Goal: Task Accomplishment & Management: Manage account settings

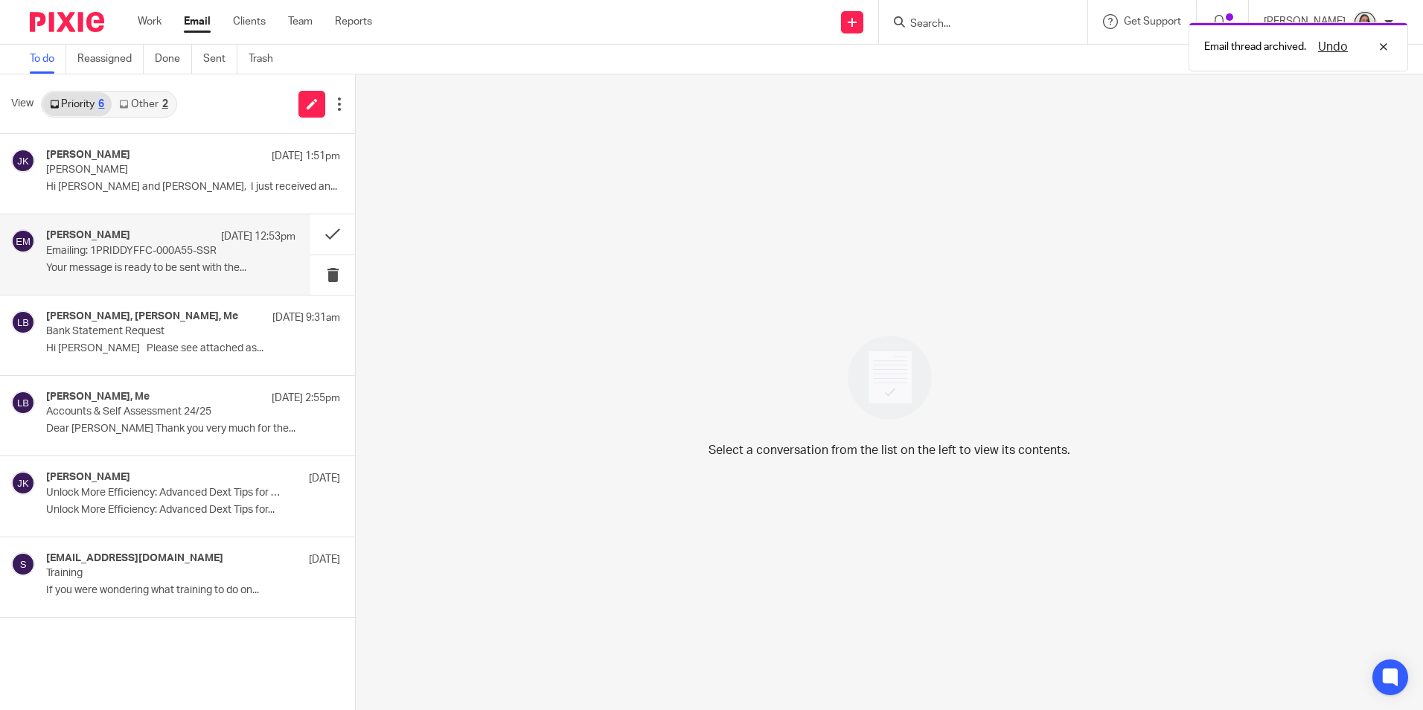
click at [157, 270] on p "Your message is ready to be sent with the..." at bounding box center [170, 268] width 249 height 13
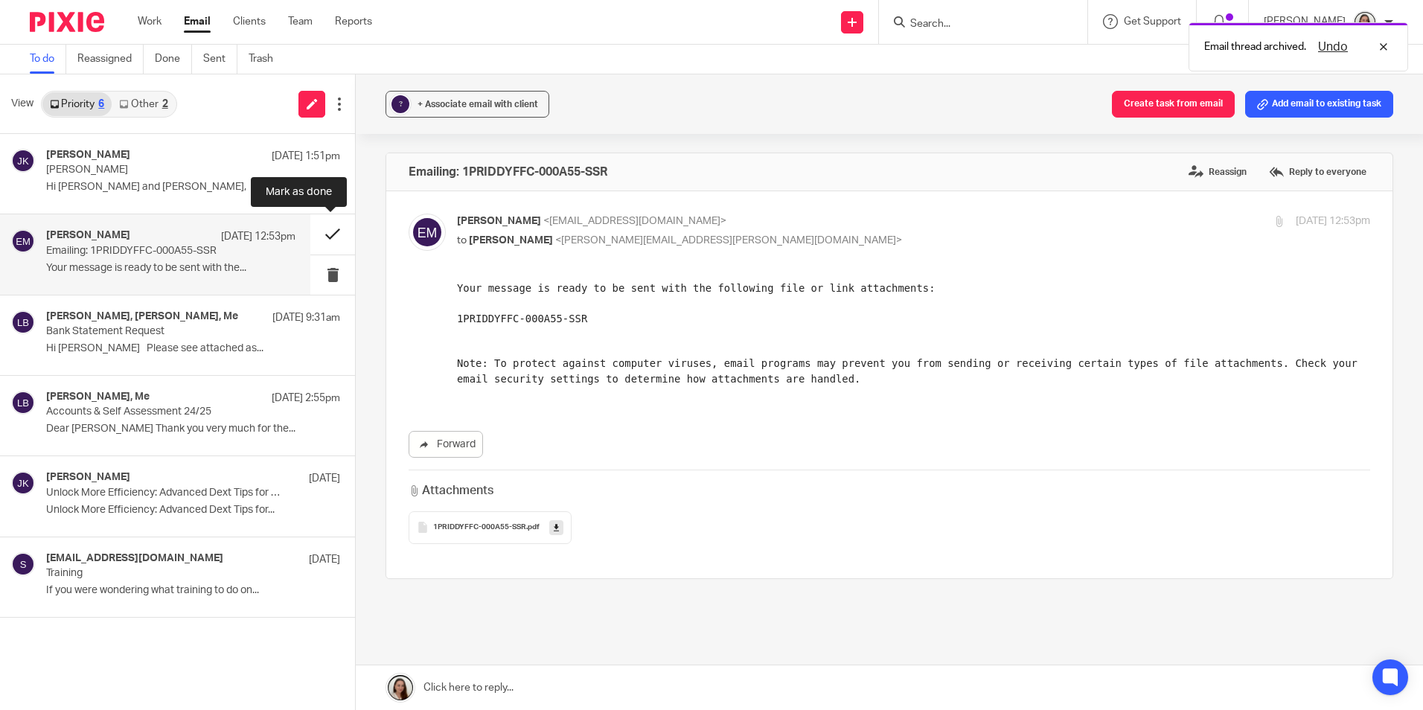
click at [328, 238] on button at bounding box center [332, 233] width 45 height 39
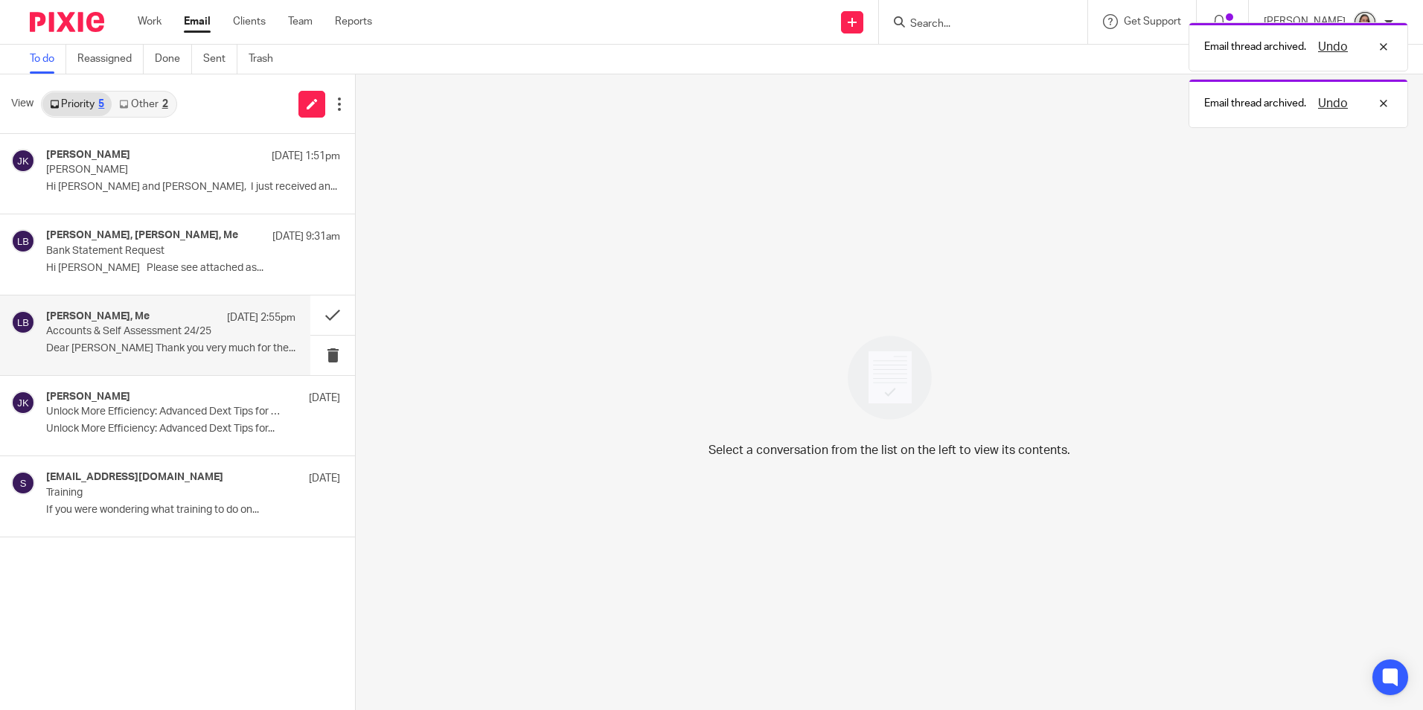
click at [179, 331] on p "Accounts & Self Assessment 24/25" at bounding box center [146, 331] width 200 height 13
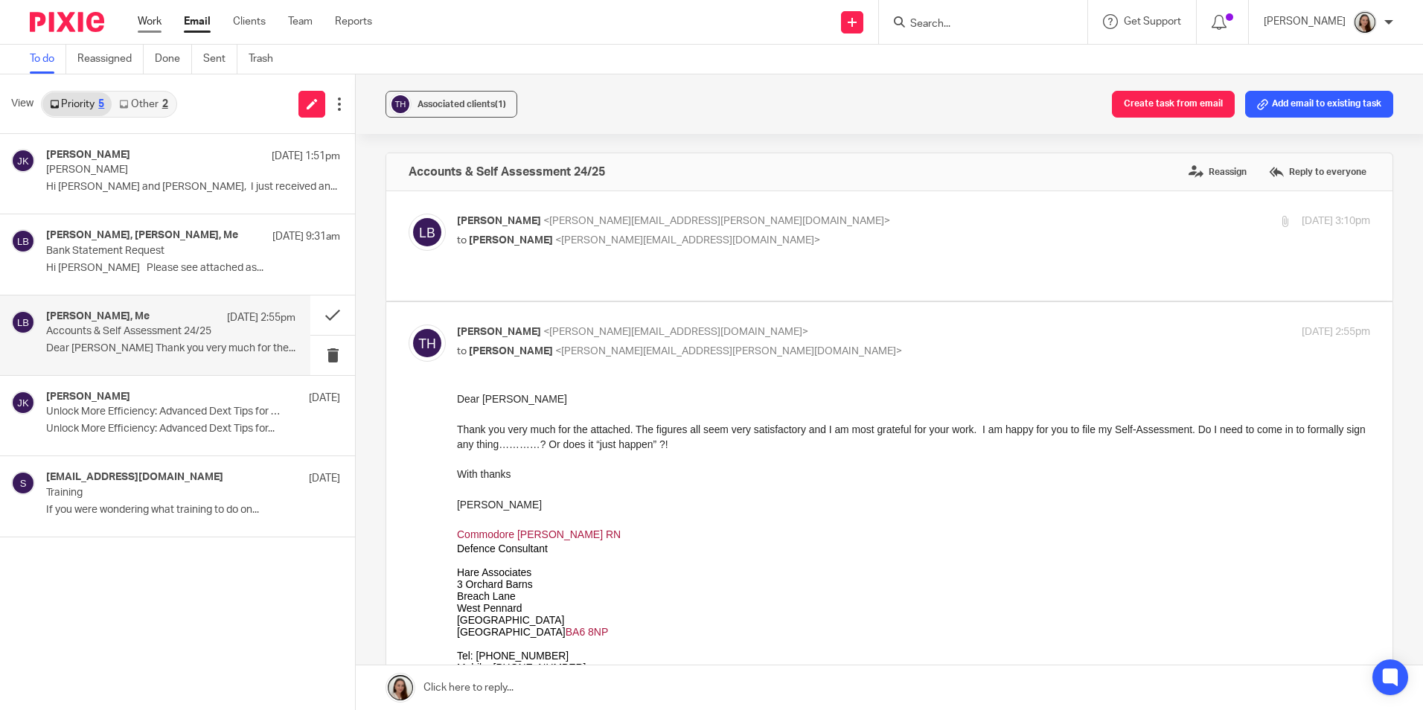
click at [147, 21] on link "Work" at bounding box center [150, 21] width 24 height 15
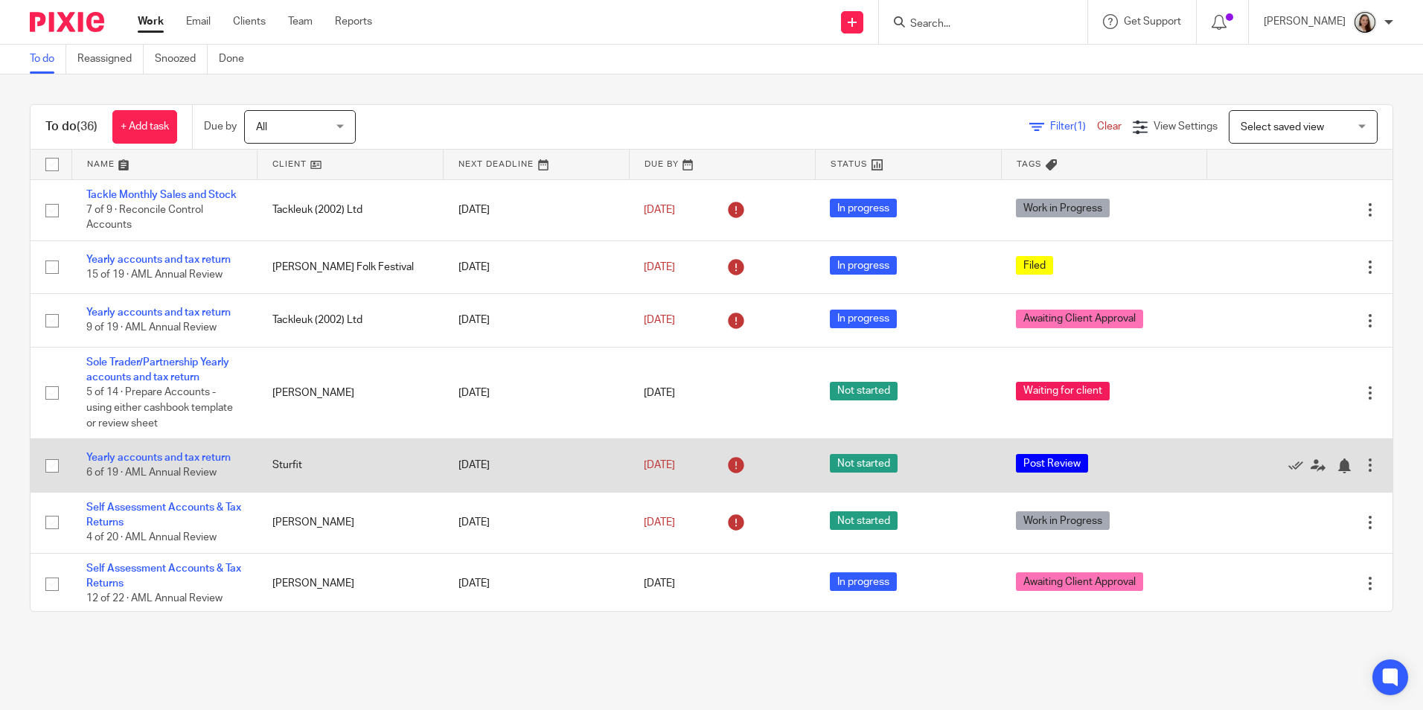
scroll to position [74, 0]
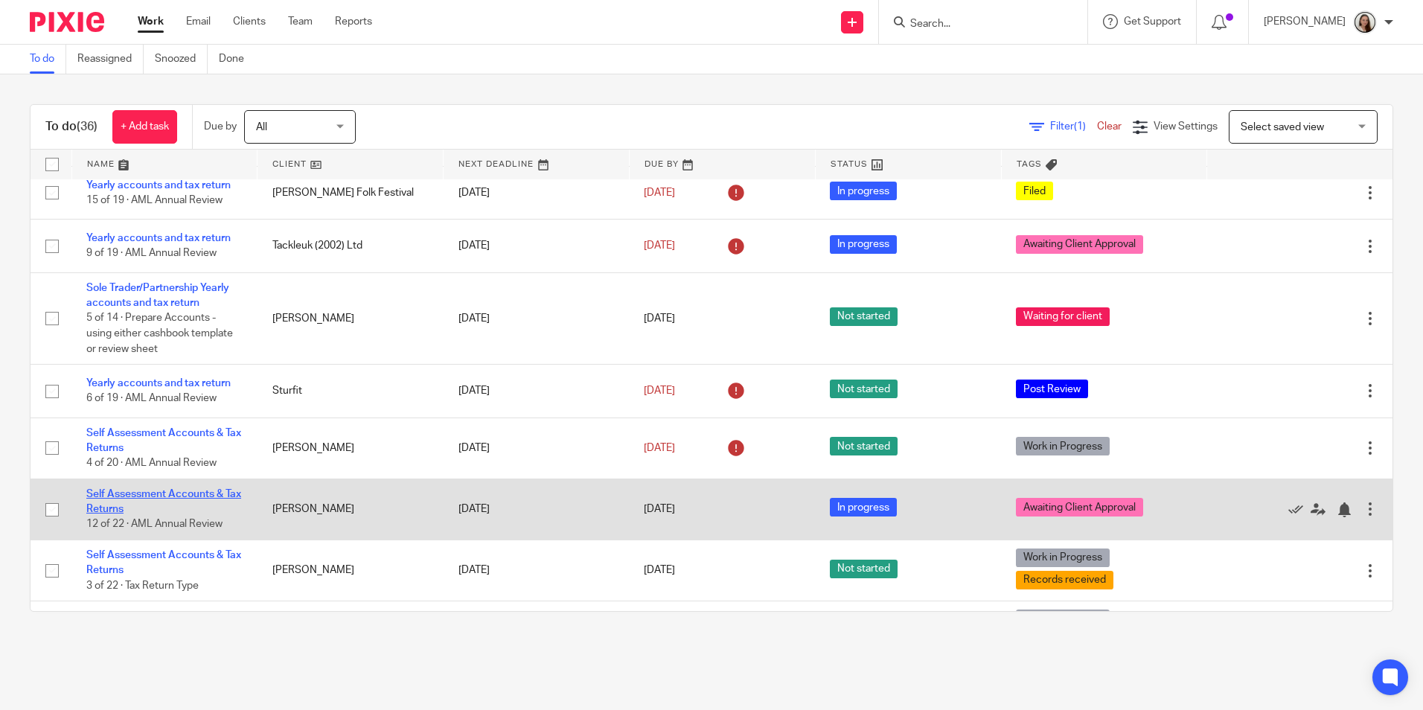
click at [169, 505] on link "Self Assessment Accounts & Tax Returns" at bounding box center [163, 501] width 155 height 25
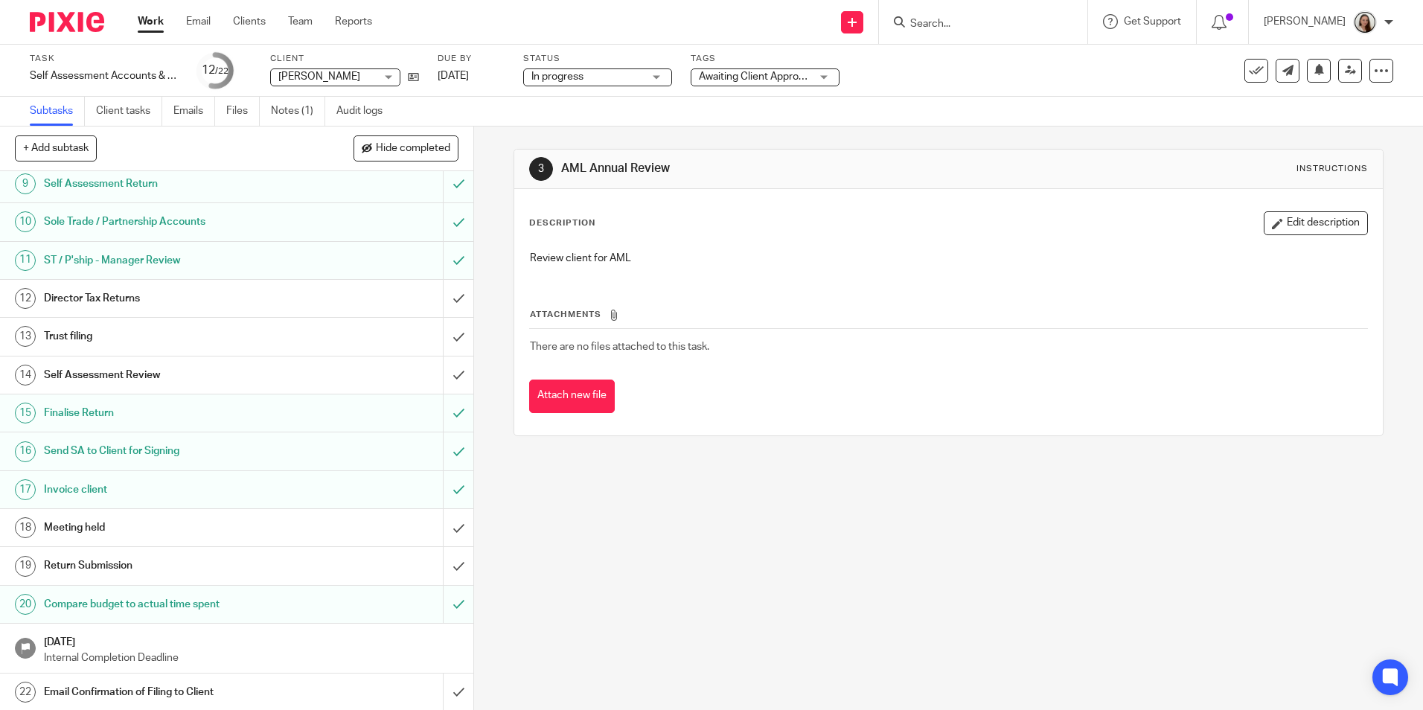
scroll to position [313, 0]
click at [135, 561] on h1 "Return Submission" at bounding box center [172, 564] width 256 height 22
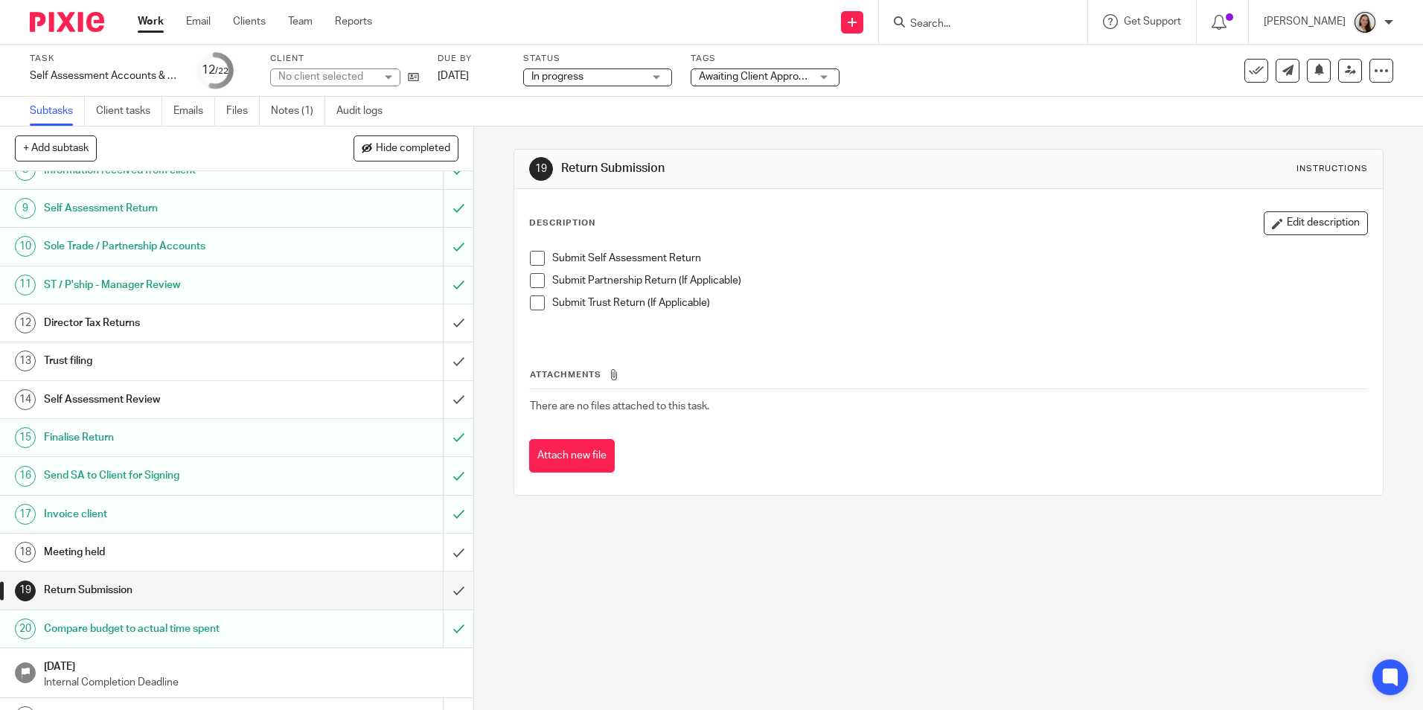
scroll to position [313, 0]
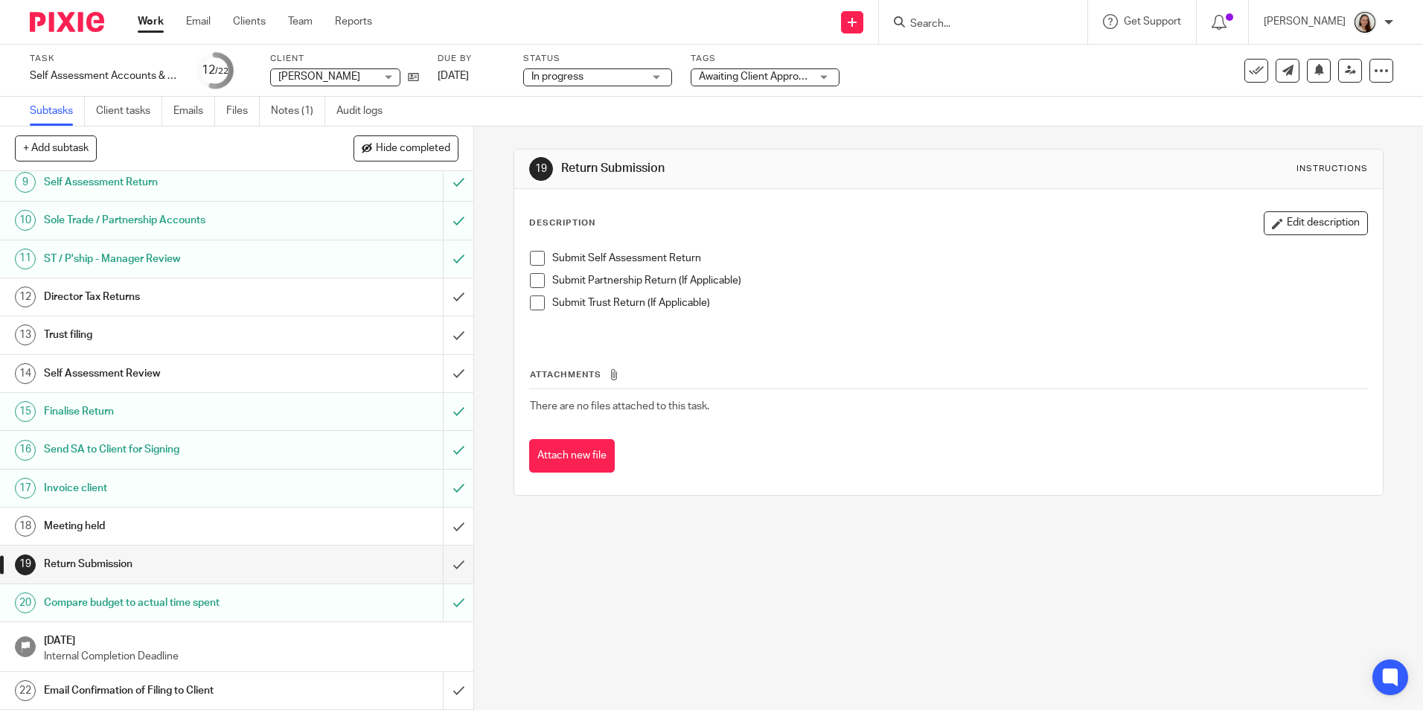
click at [532, 253] on span at bounding box center [537, 258] width 15 height 15
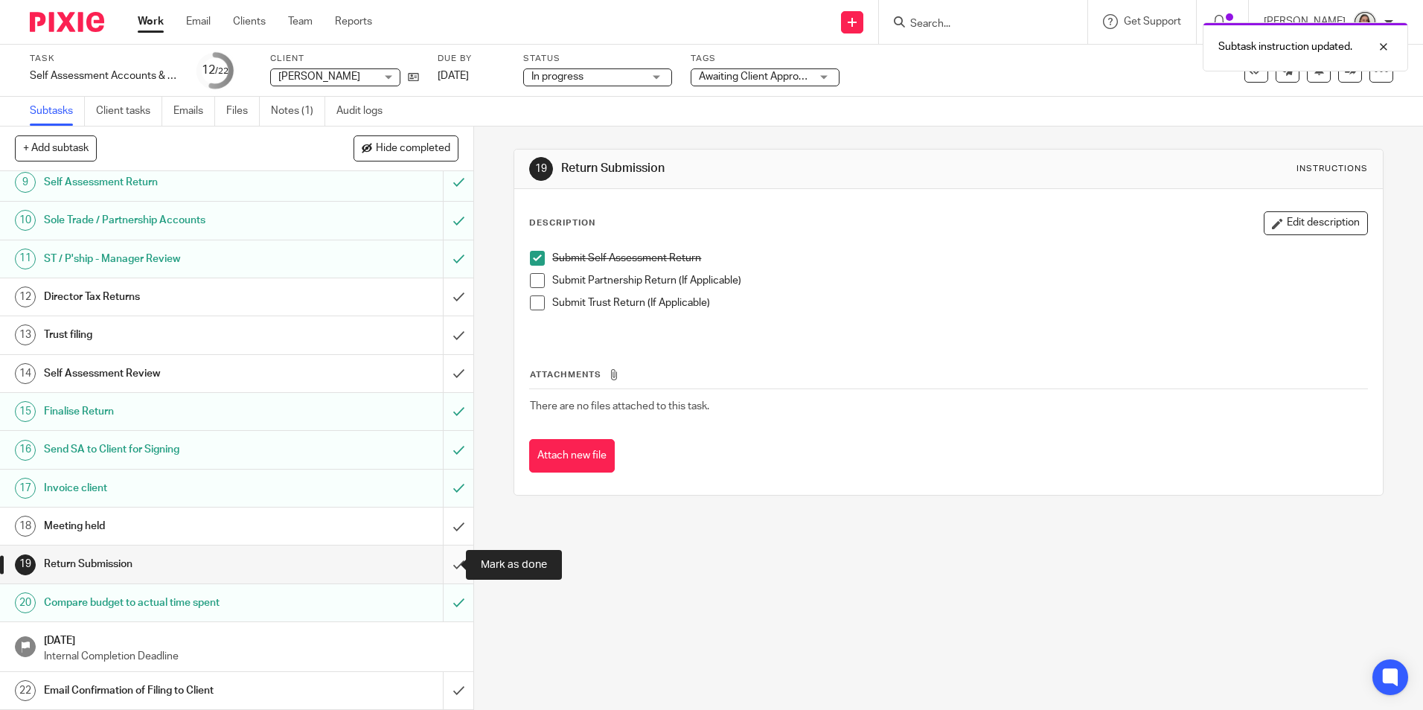
click at [443, 565] on input "submit" at bounding box center [236, 564] width 473 height 37
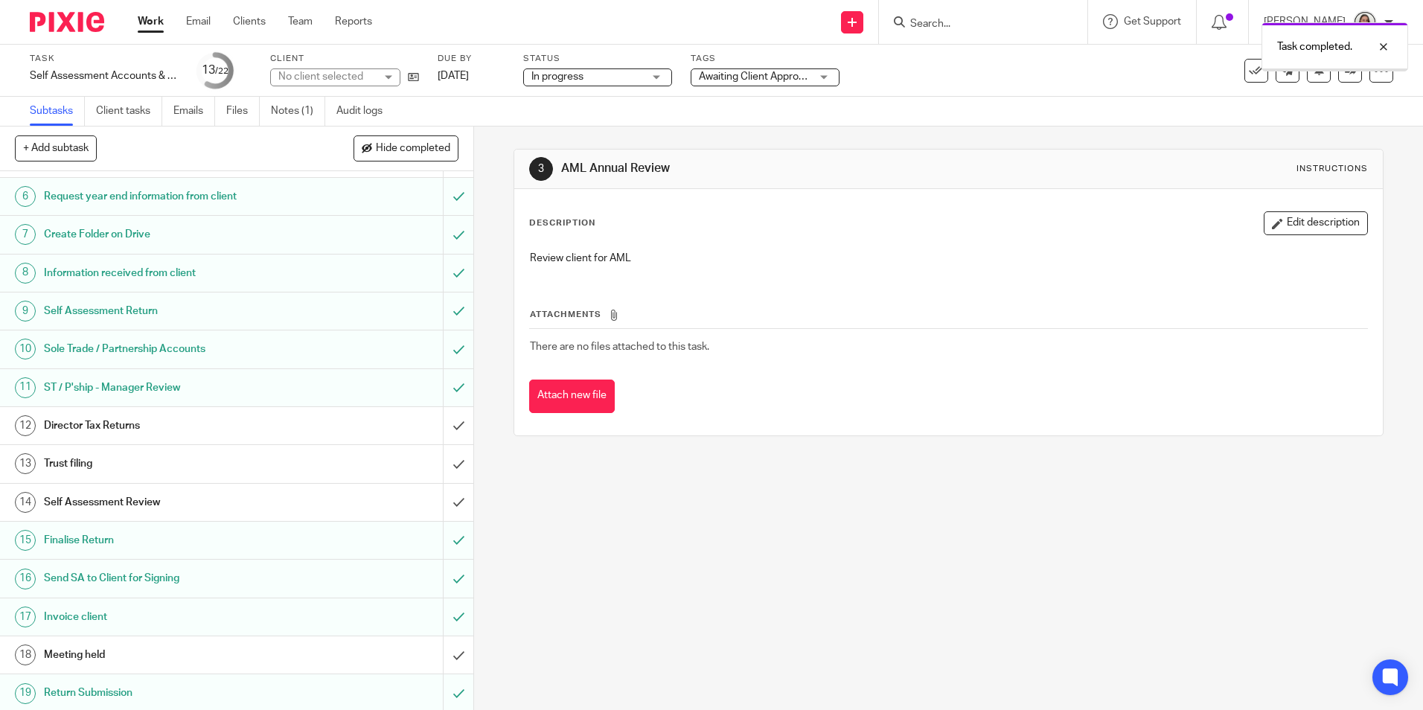
scroll to position [313, 0]
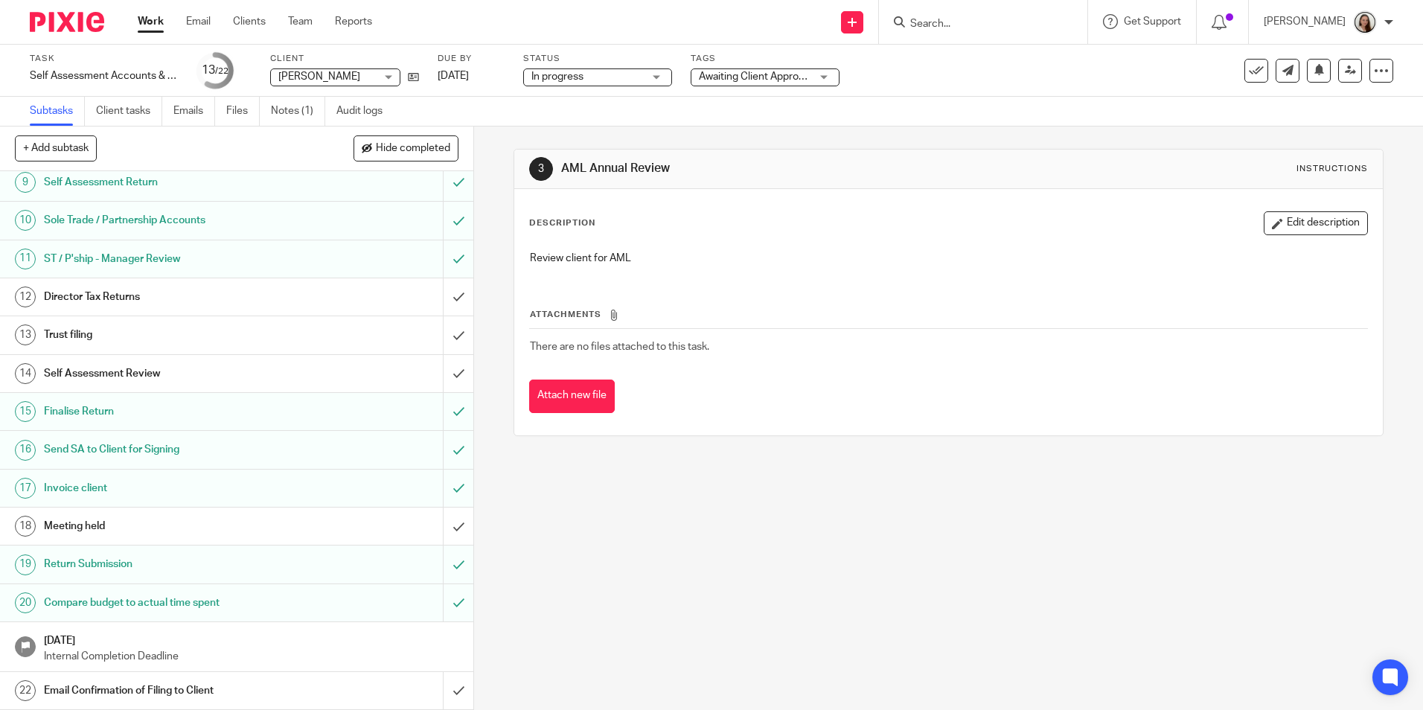
click at [165, 684] on h1 "Email Confirmation of Filing to Client" at bounding box center [172, 691] width 256 height 22
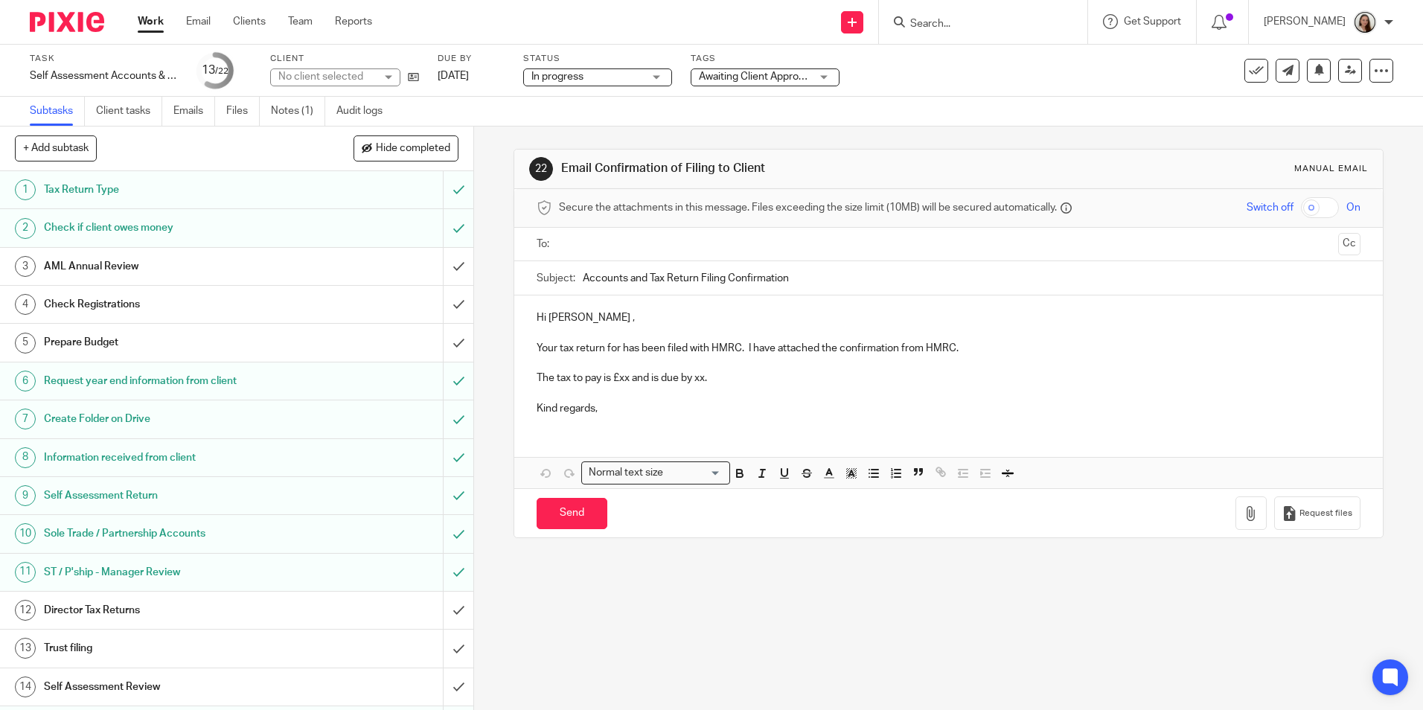
scroll to position [313, 0]
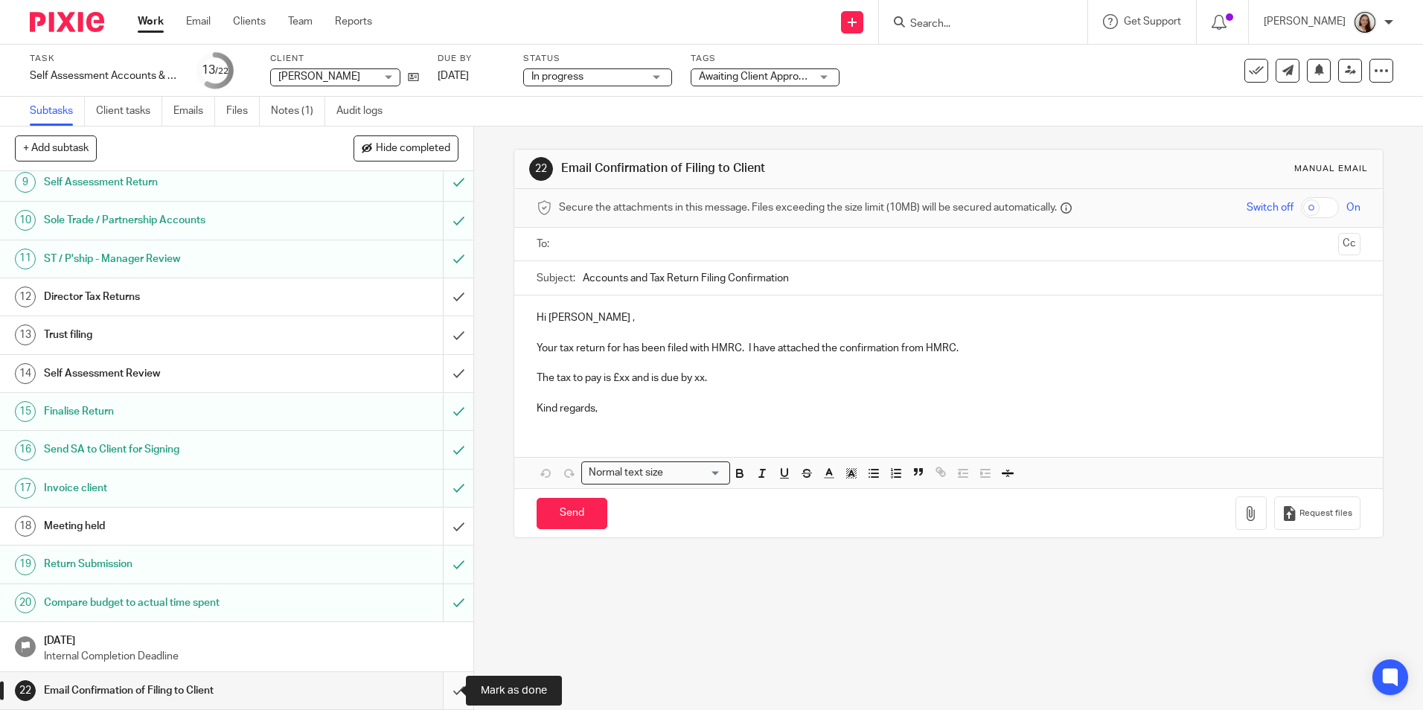
click at [444, 685] on input "submit" at bounding box center [236, 690] width 473 height 37
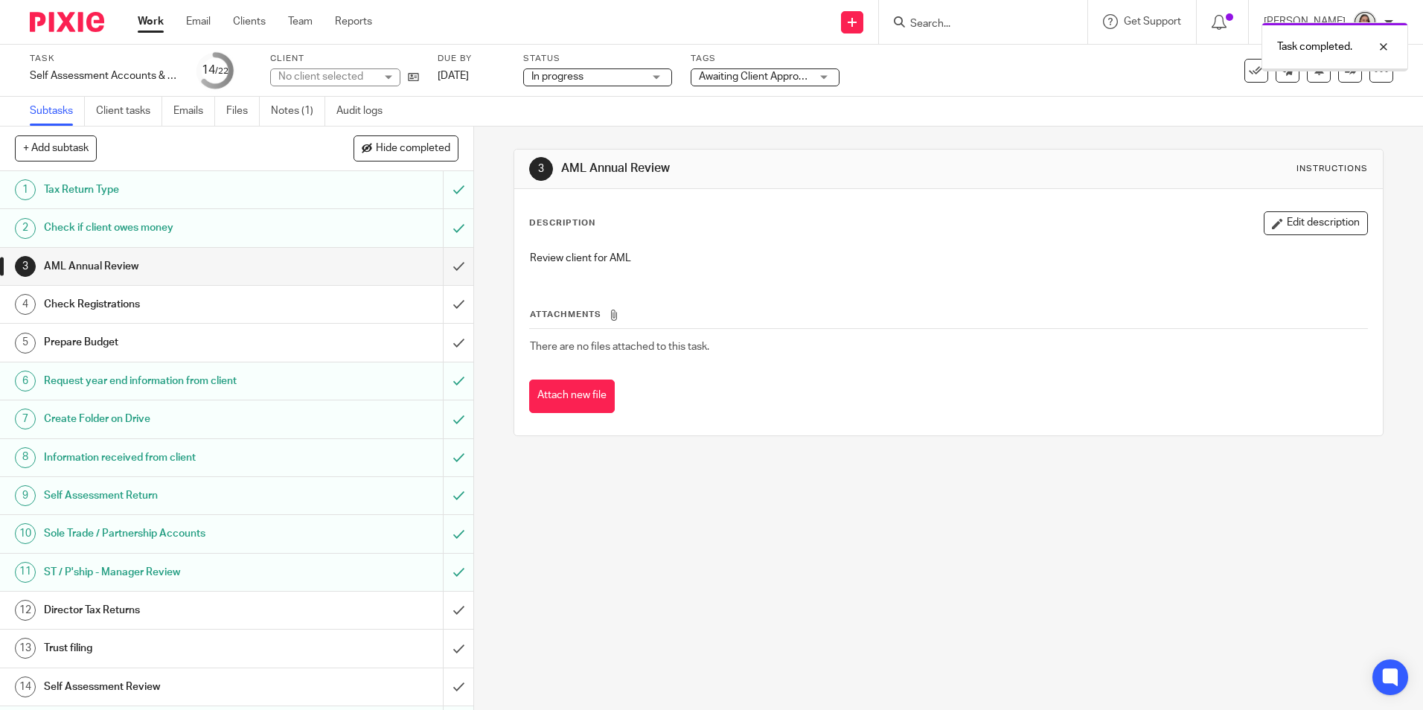
drag, startPoint x: 0, startPoint y: 0, endPoint x: 769, endPoint y: 77, distance: 772.9
click at [770, 77] on span "Awaiting Client Approval" at bounding box center [755, 76] width 112 height 10
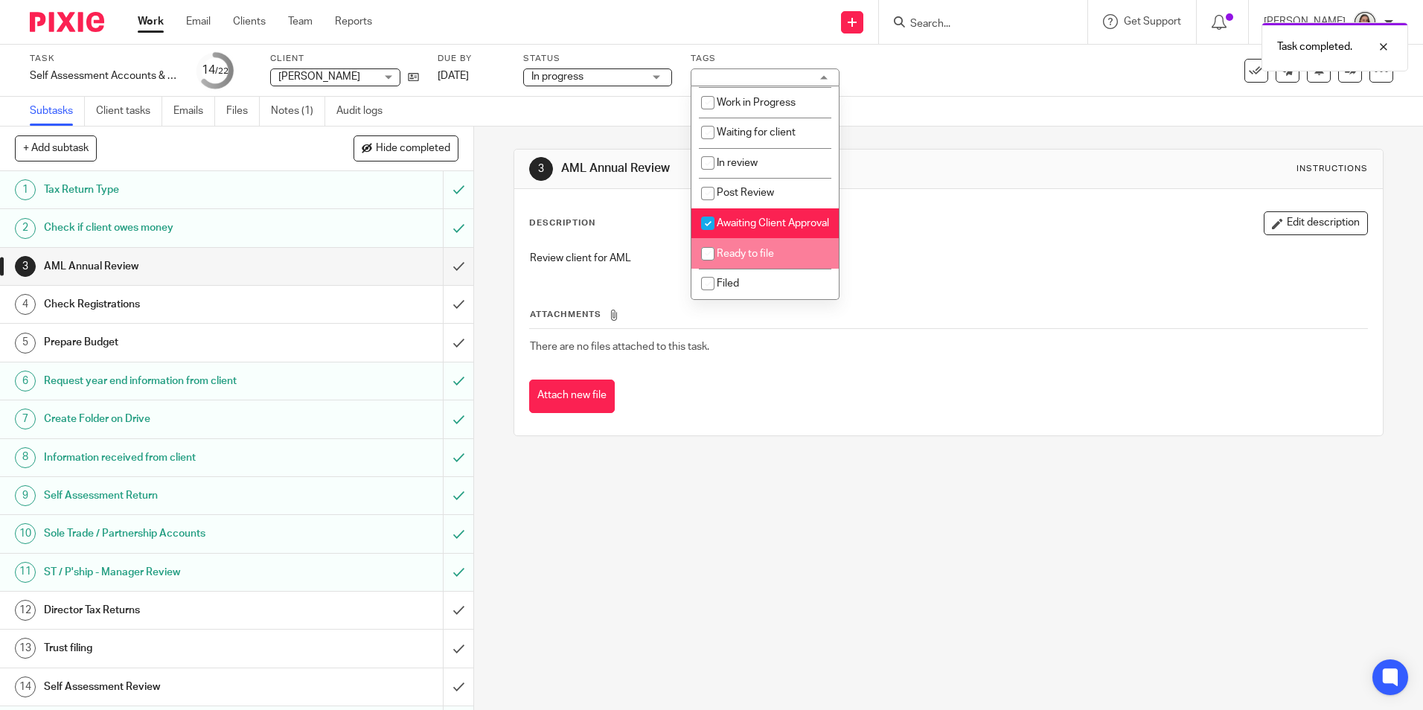
scroll to position [150, 0]
click at [756, 214] on li "Awaiting Client Approval" at bounding box center [765, 223] width 147 height 31
checkbox input "false"
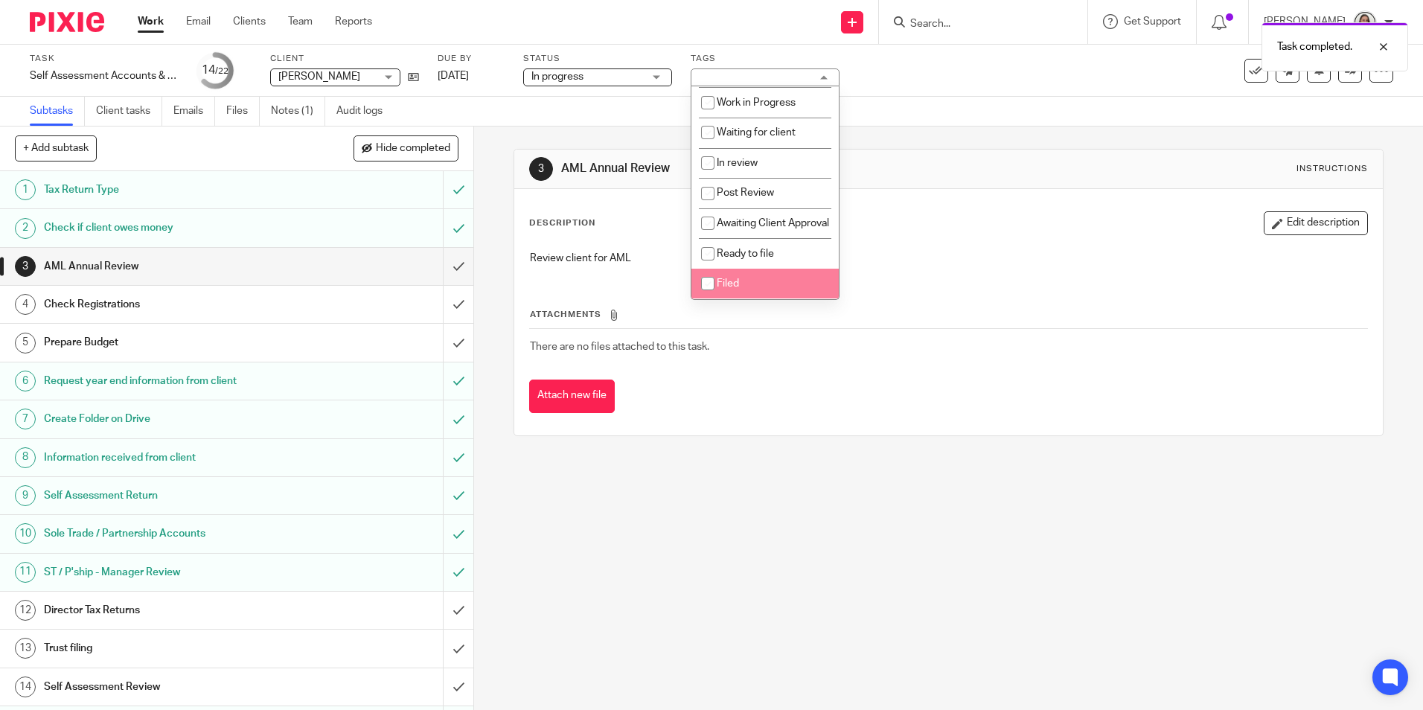
click at [765, 276] on li "Filed" at bounding box center [765, 284] width 147 height 31
checkbox input "true"
click at [966, 136] on div "3 AML Annual Review Instructions Description Edit description Review client for…" at bounding box center [948, 293] width 869 height 332
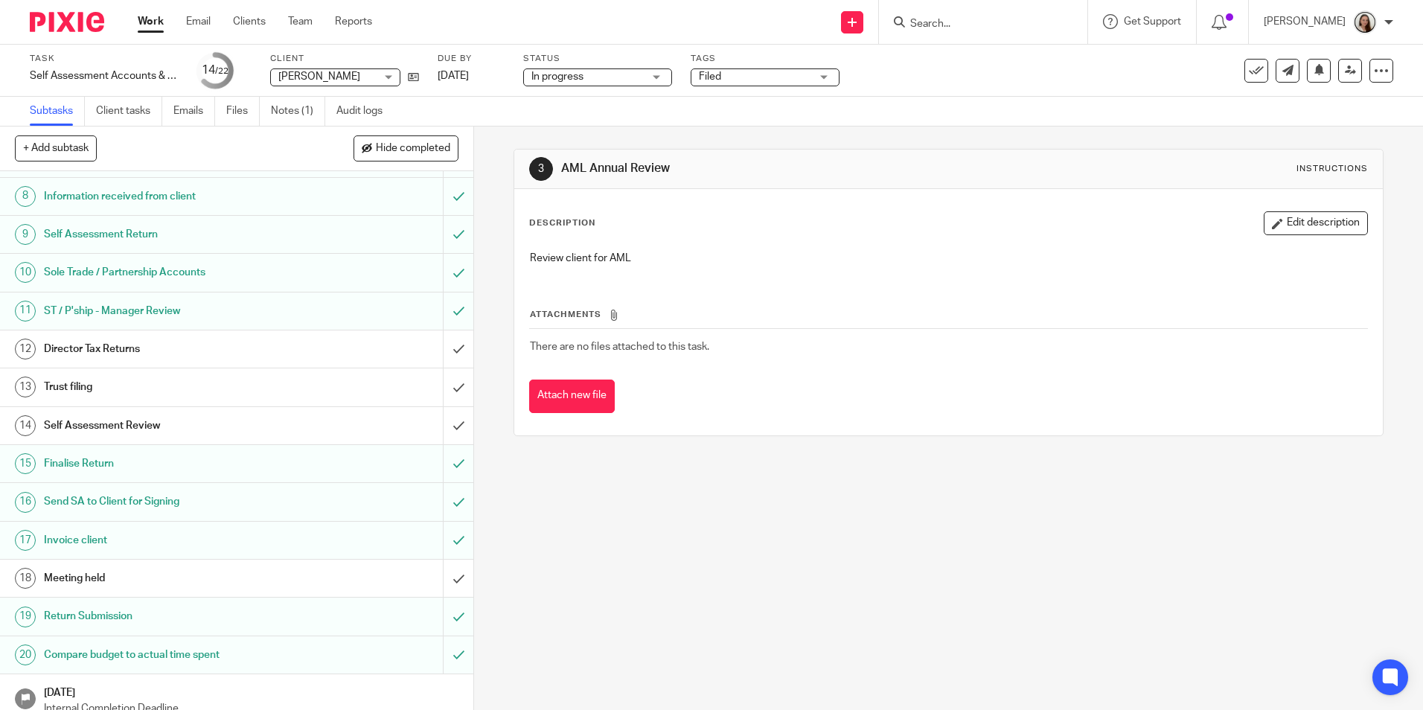
scroll to position [0, 0]
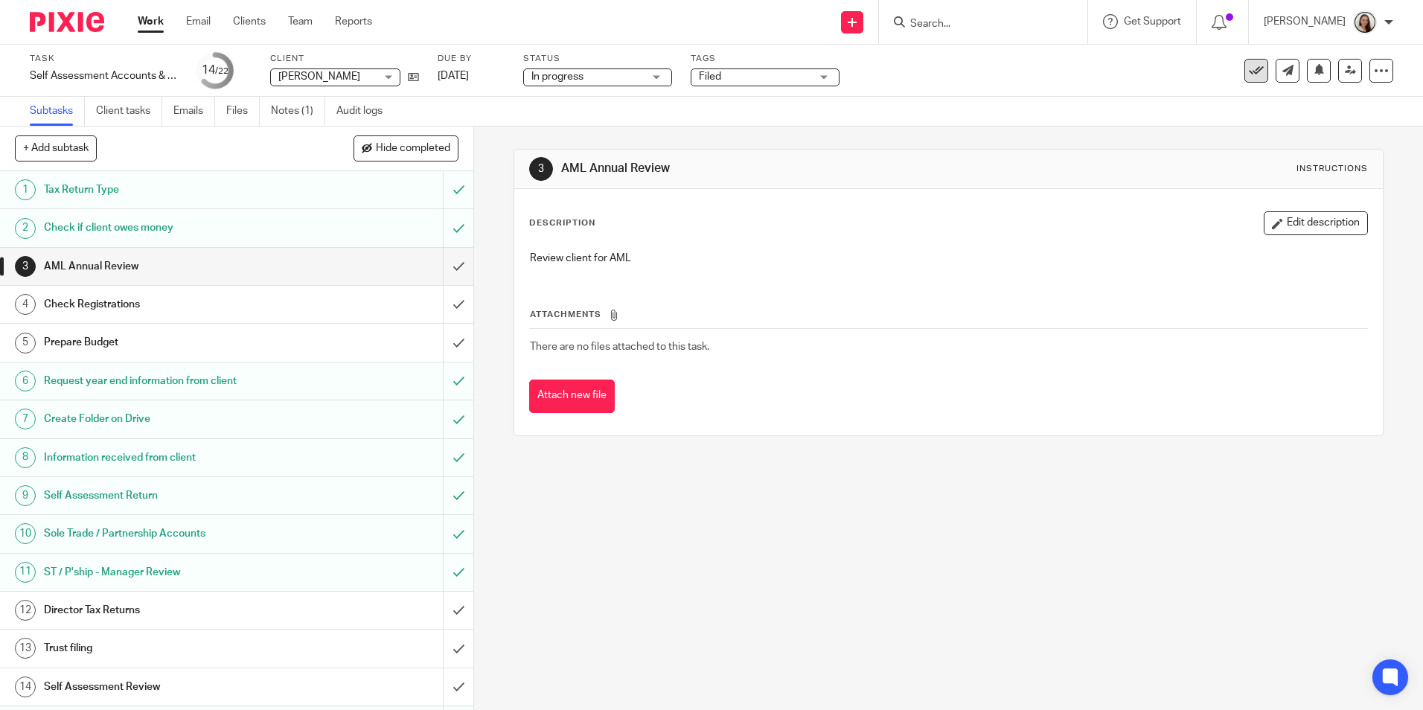
click at [1249, 66] on icon at bounding box center [1256, 70] width 15 height 15
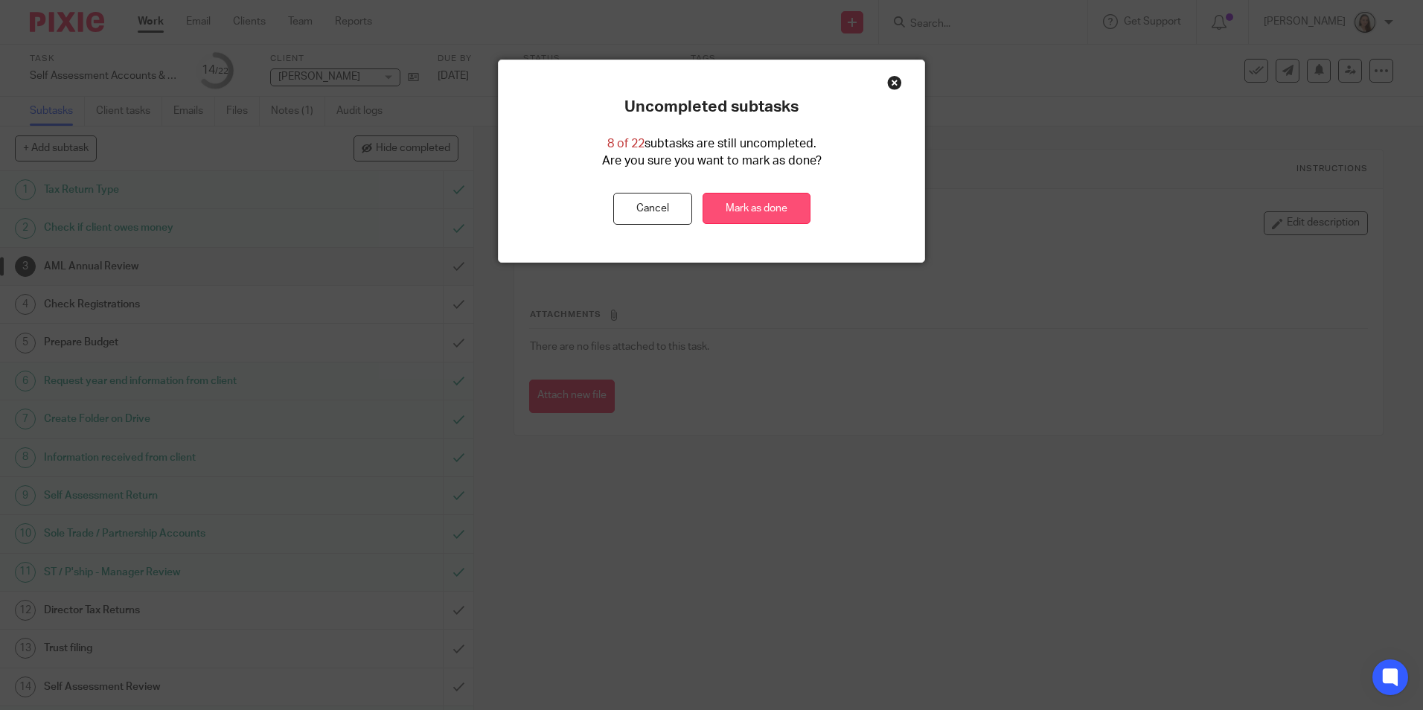
click at [759, 203] on link "Mark as done" at bounding box center [757, 209] width 108 height 32
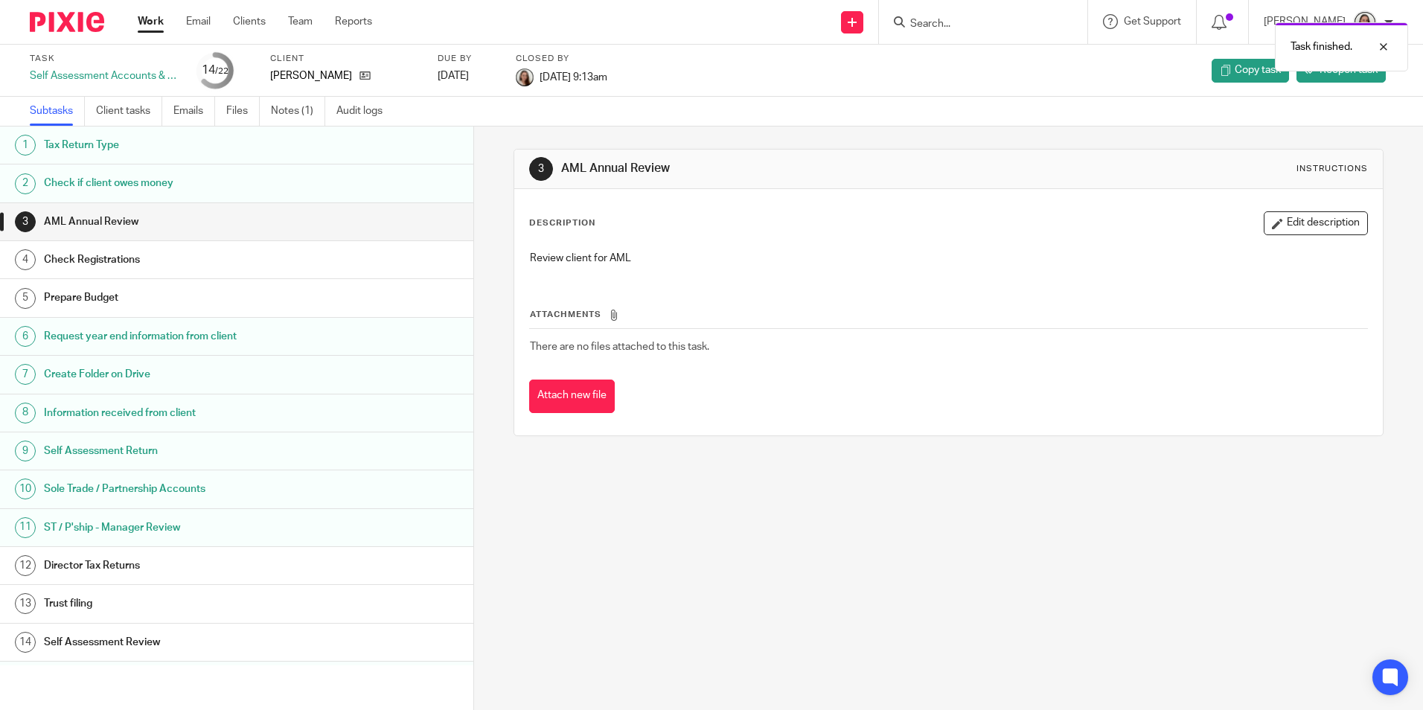
click at [150, 25] on link "Work" at bounding box center [151, 21] width 26 height 15
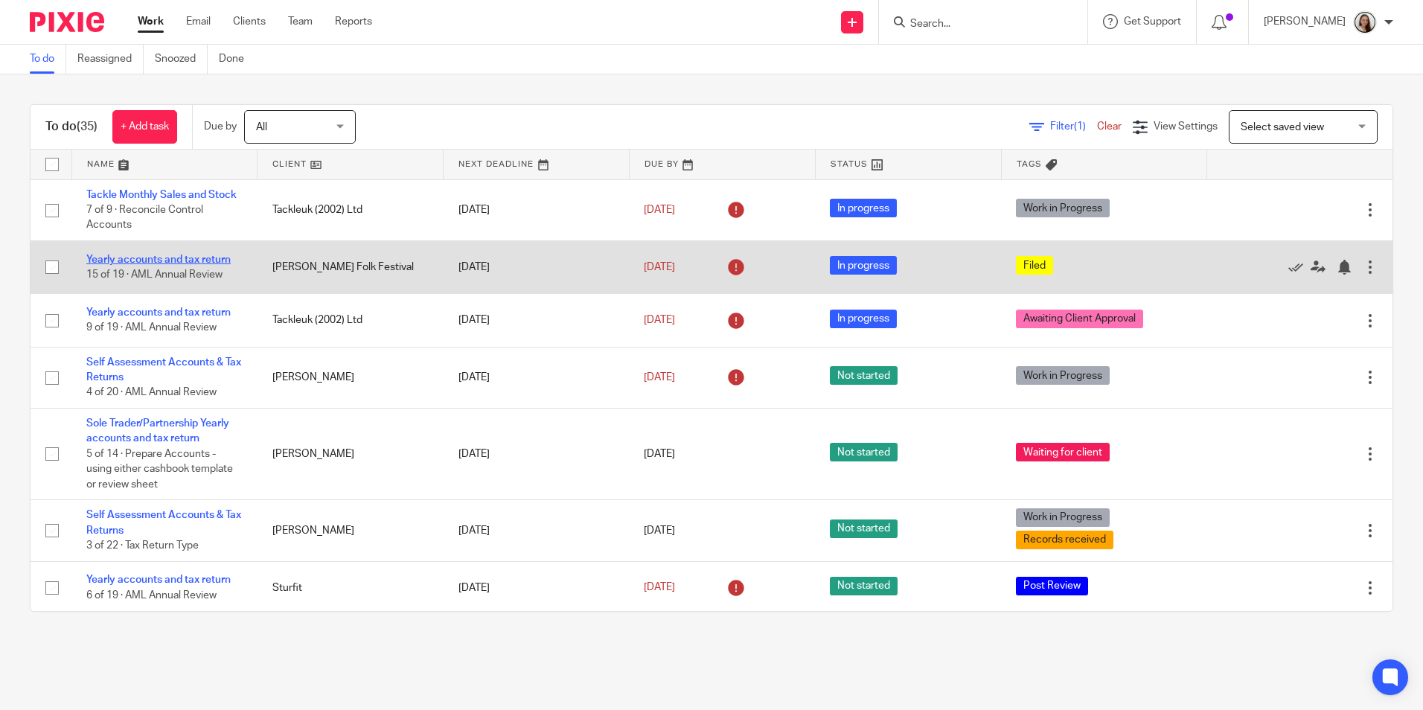
click at [196, 265] on link "Yearly accounts and tax return" at bounding box center [158, 260] width 144 height 10
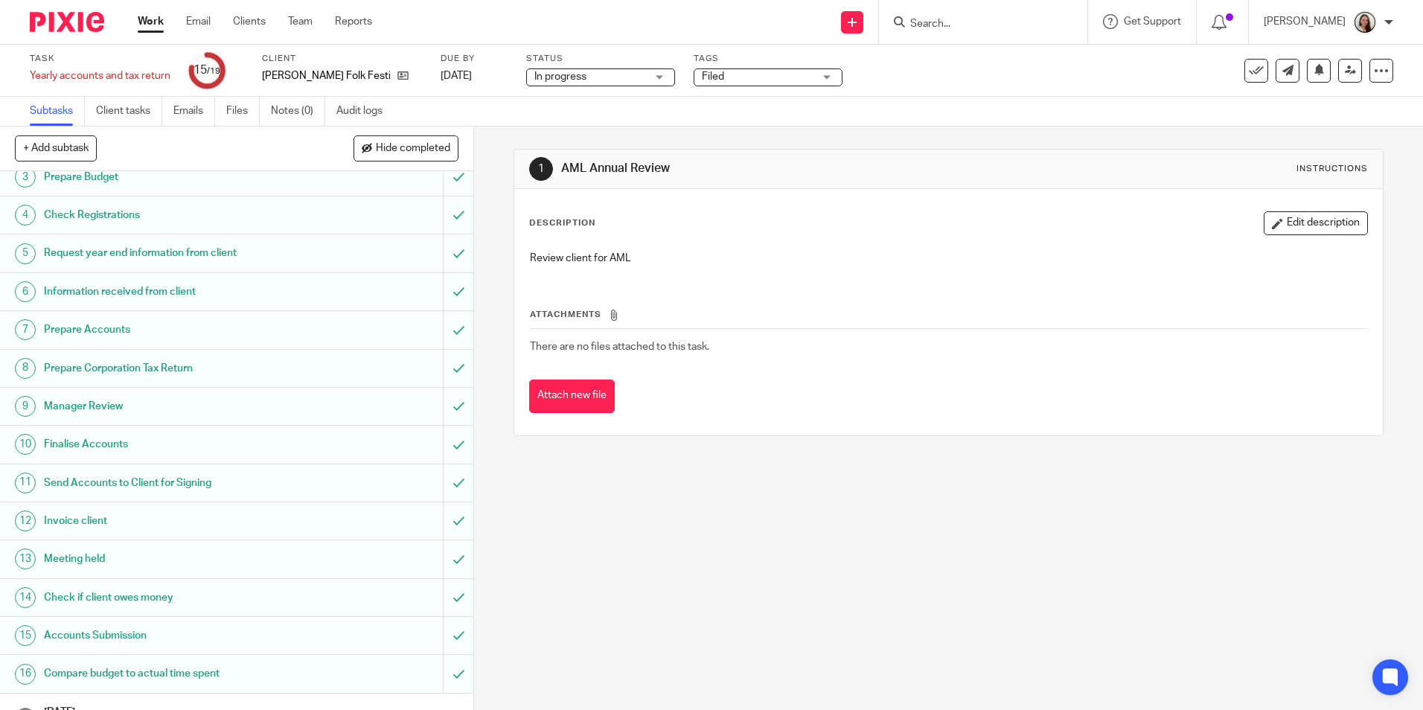
scroll to position [199, 0]
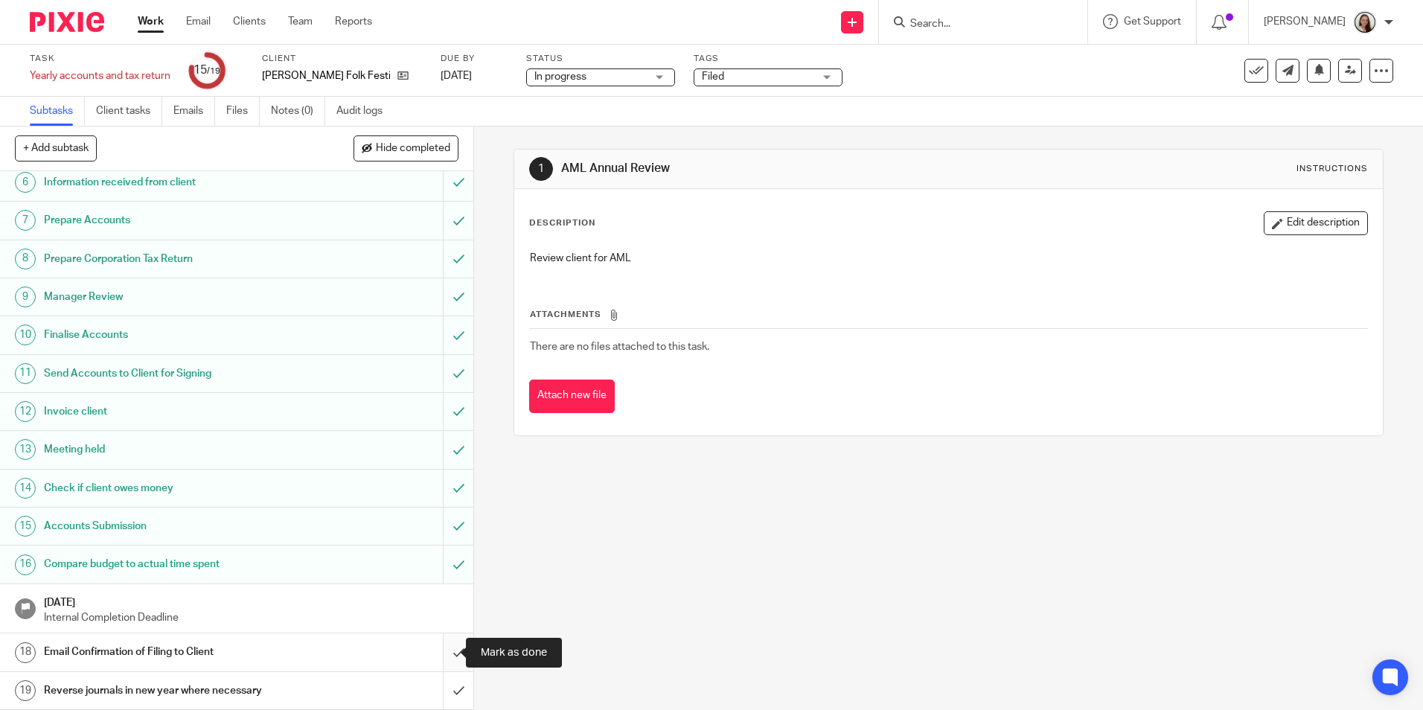
click at [436, 652] on input "submit" at bounding box center [236, 652] width 473 height 37
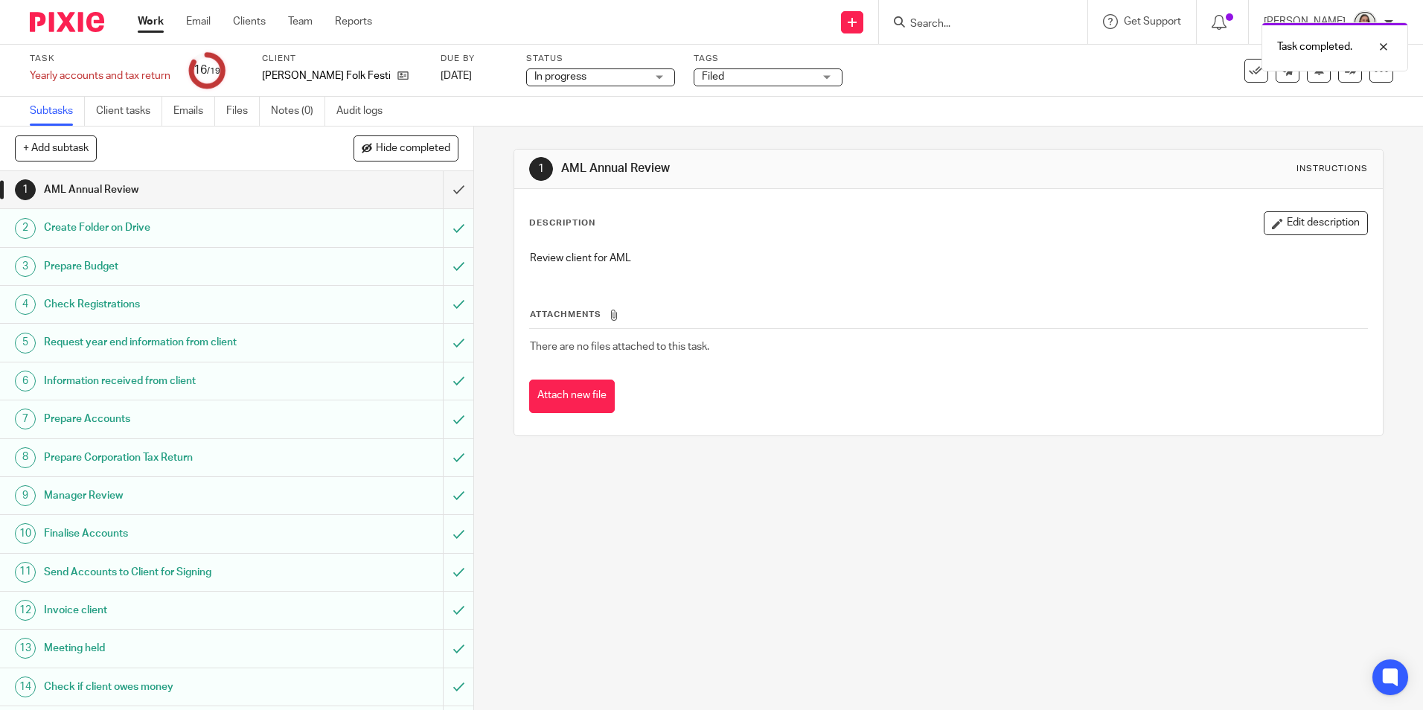
drag, startPoint x: 1245, startPoint y: 71, endPoint x: 1058, endPoint y: 132, distance: 197.3
click at [1244, 71] on div "Task completed." at bounding box center [1060, 43] width 697 height 57
click at [1249, 76] on icon at bounding box center [1256, 70] width 15 height 15
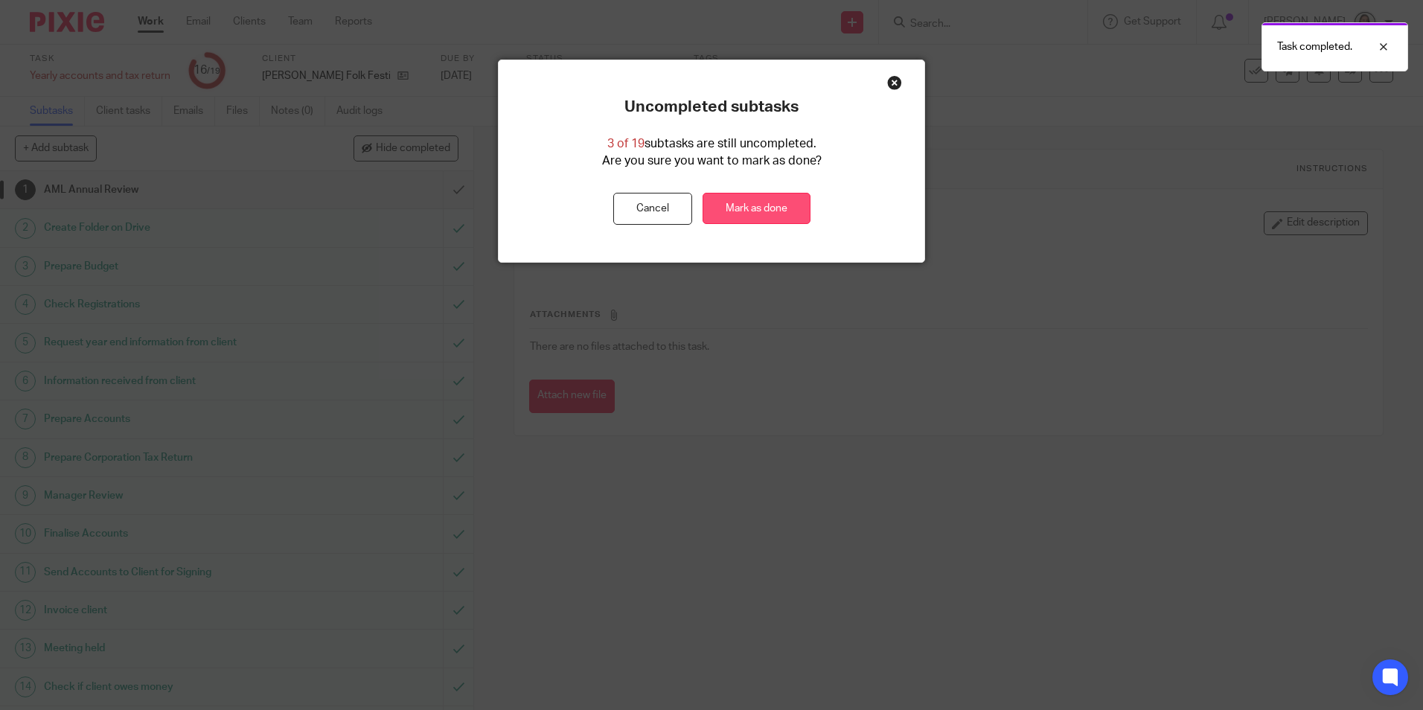
click at [744, 201] on link "Mark as done" at bounding box center [757, 209] width 108 height 32
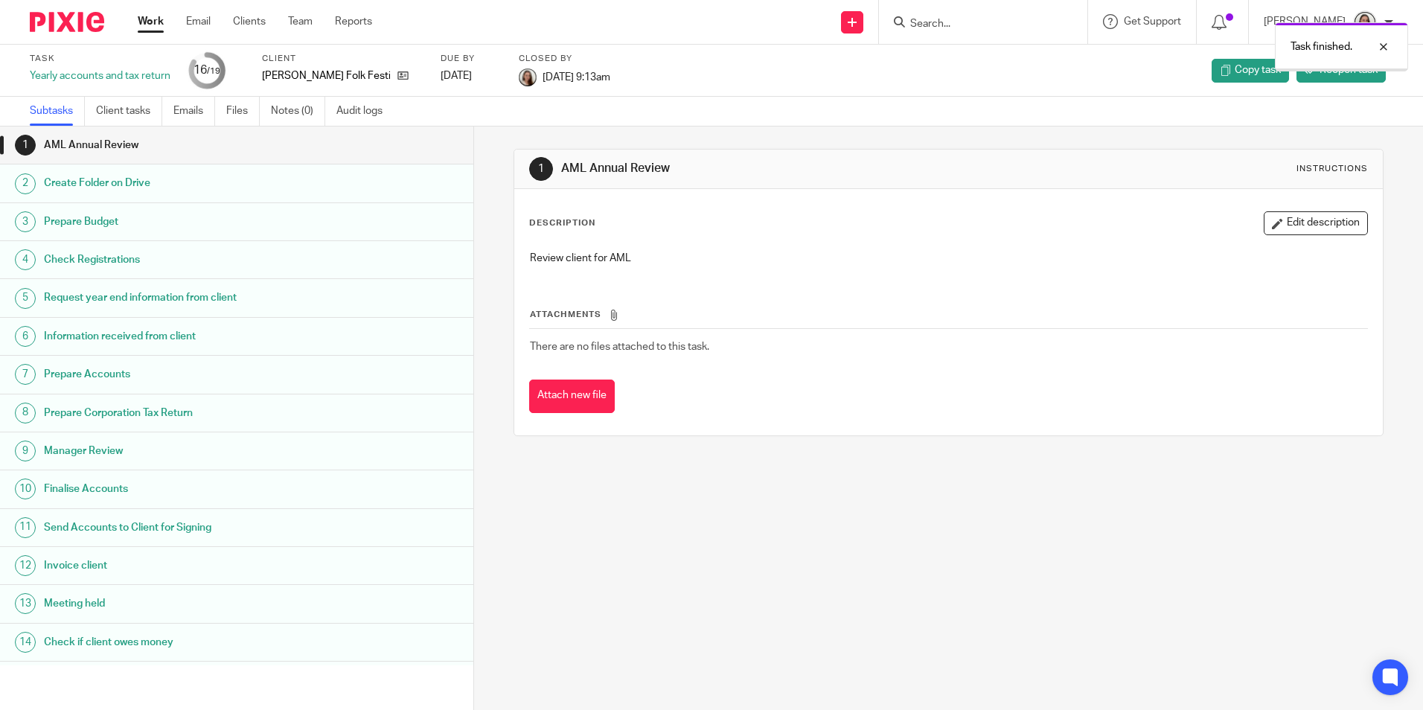
click at [144, 26] on link "Work" at bounding box center [151, 21] width 26 height 15
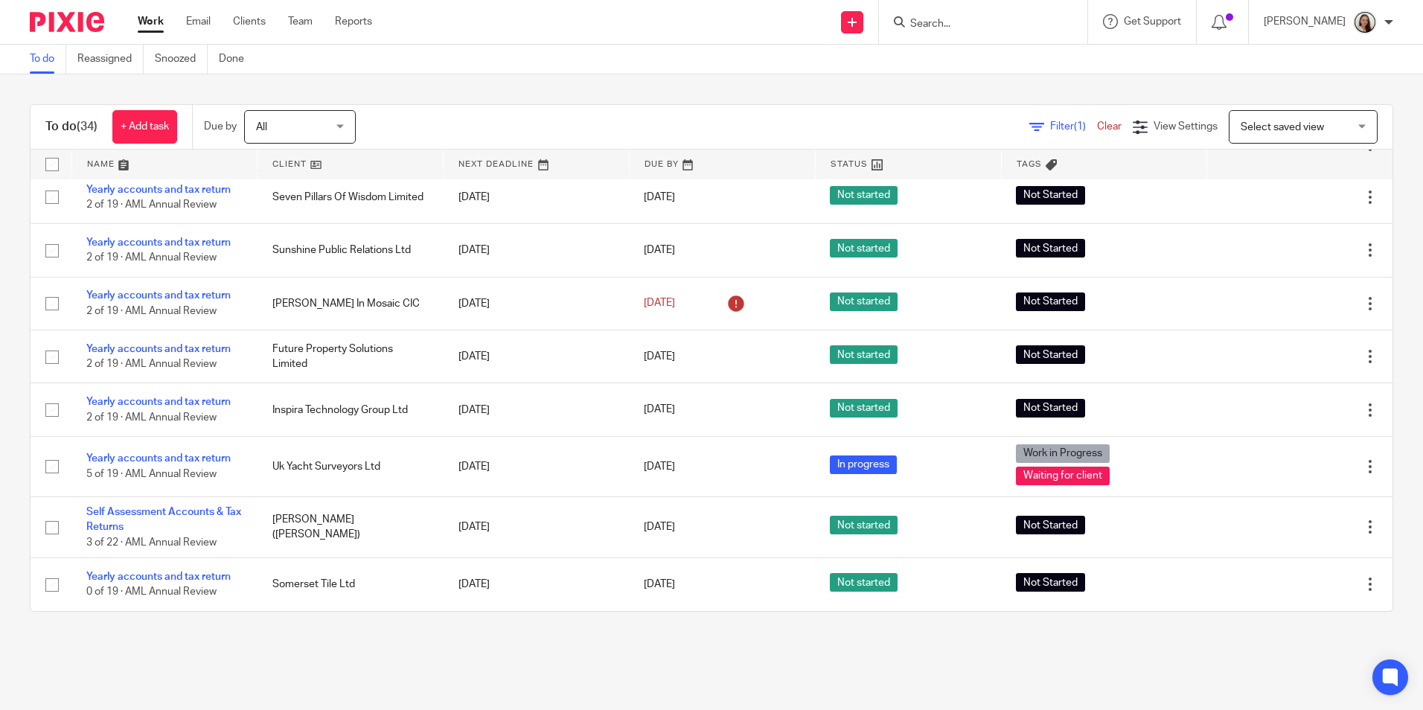
scroll to position [1523, 0]
click at [200, 19] on link "Email" at bounding box center [198, 21] width 25 height 15
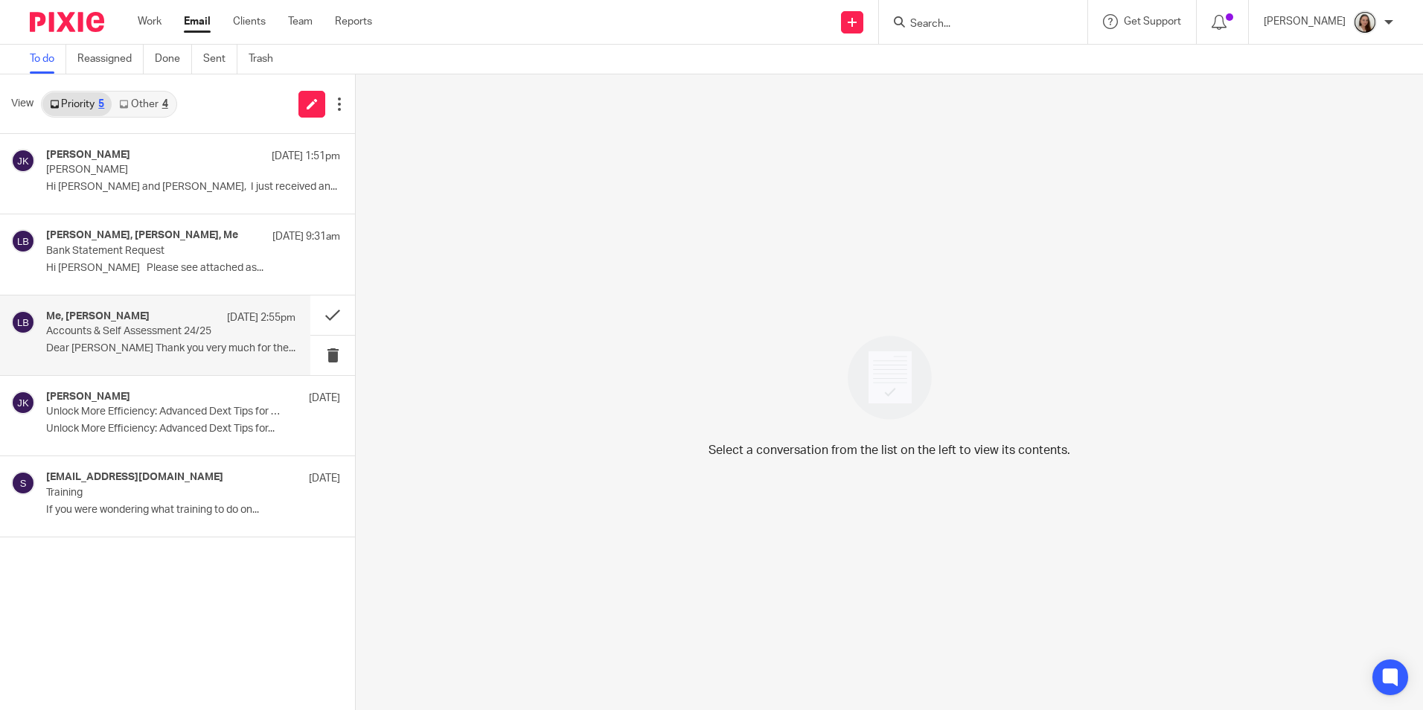
drag, startPoint x: 138, startPoint y: 343, endPoint x: 152, endPoint y: 343, distance: 13.4
click at [138, 343] on p "Dear [PERSON_NAME] Thank you very much for the..." at bounding box center [170, 348] width 249 height 13
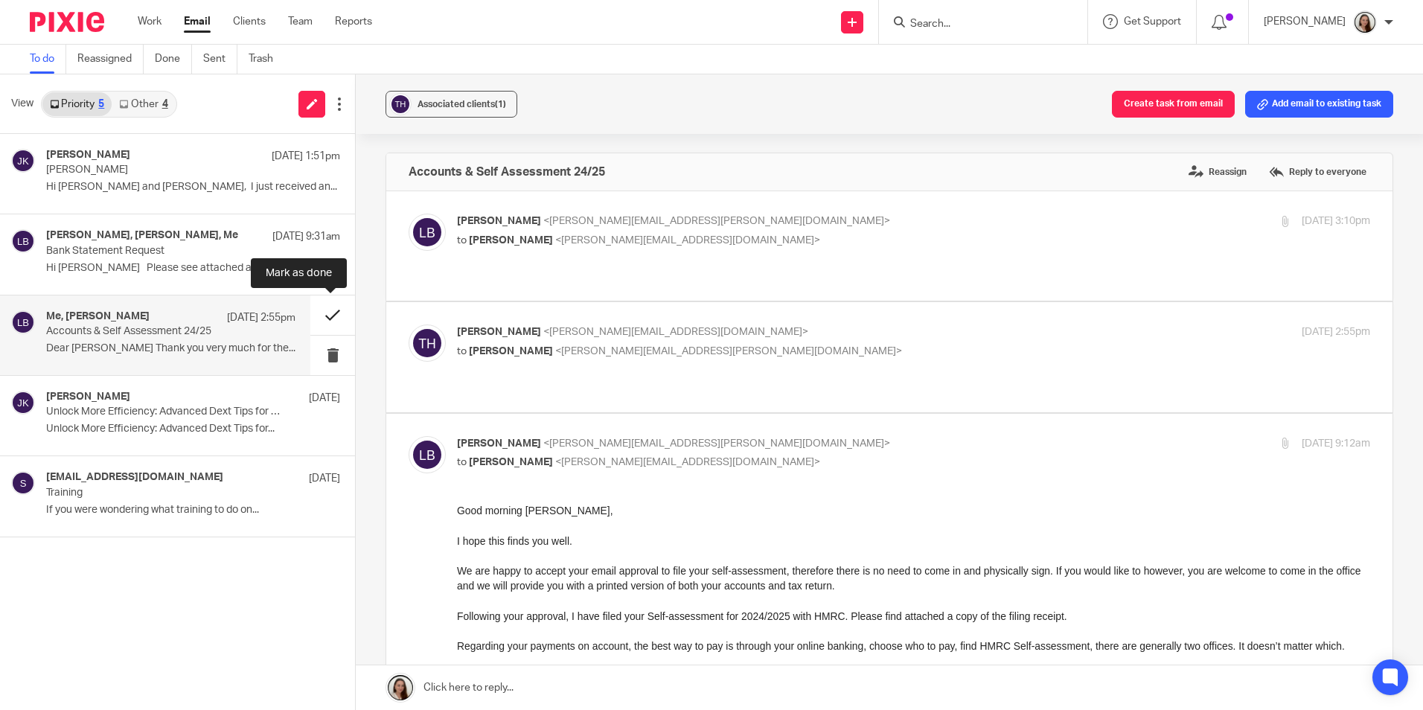
click at [328, 312] on button at bounding box center [332, 315] width 45 height 39
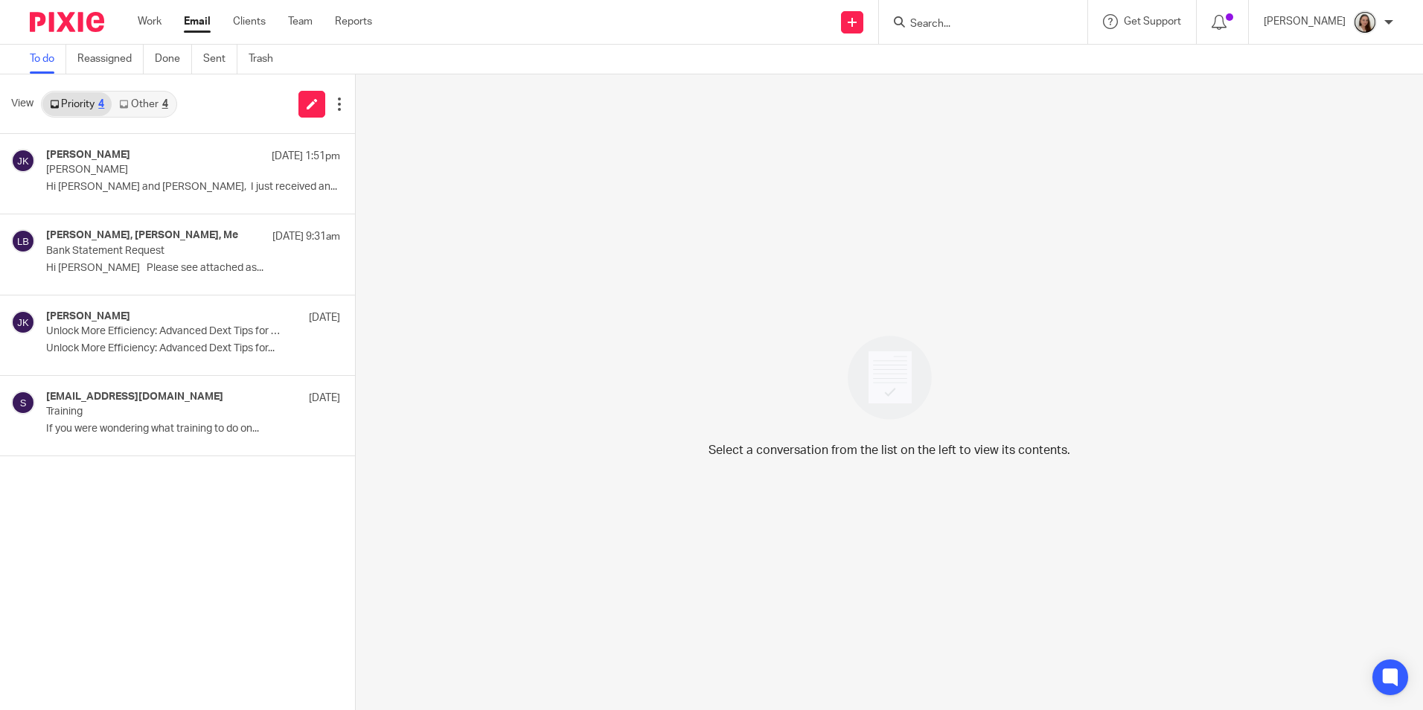
click at [155, 95] on link "Other 4" at bounding box center [143, 104] width 63 height 24
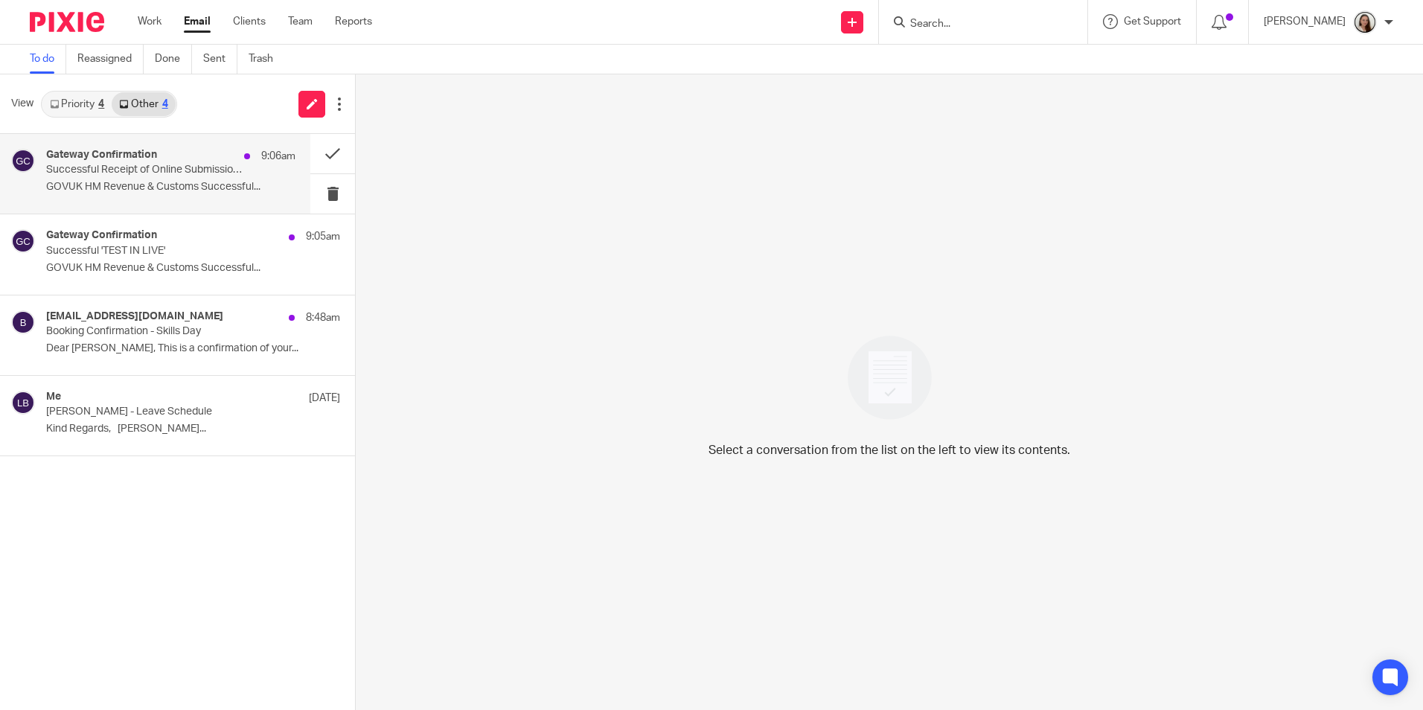
click at [164, 164] on p "Successful Receipt of Online Submission for Reference 2366359295" at bounding box center [146, 170] width 200 height 13
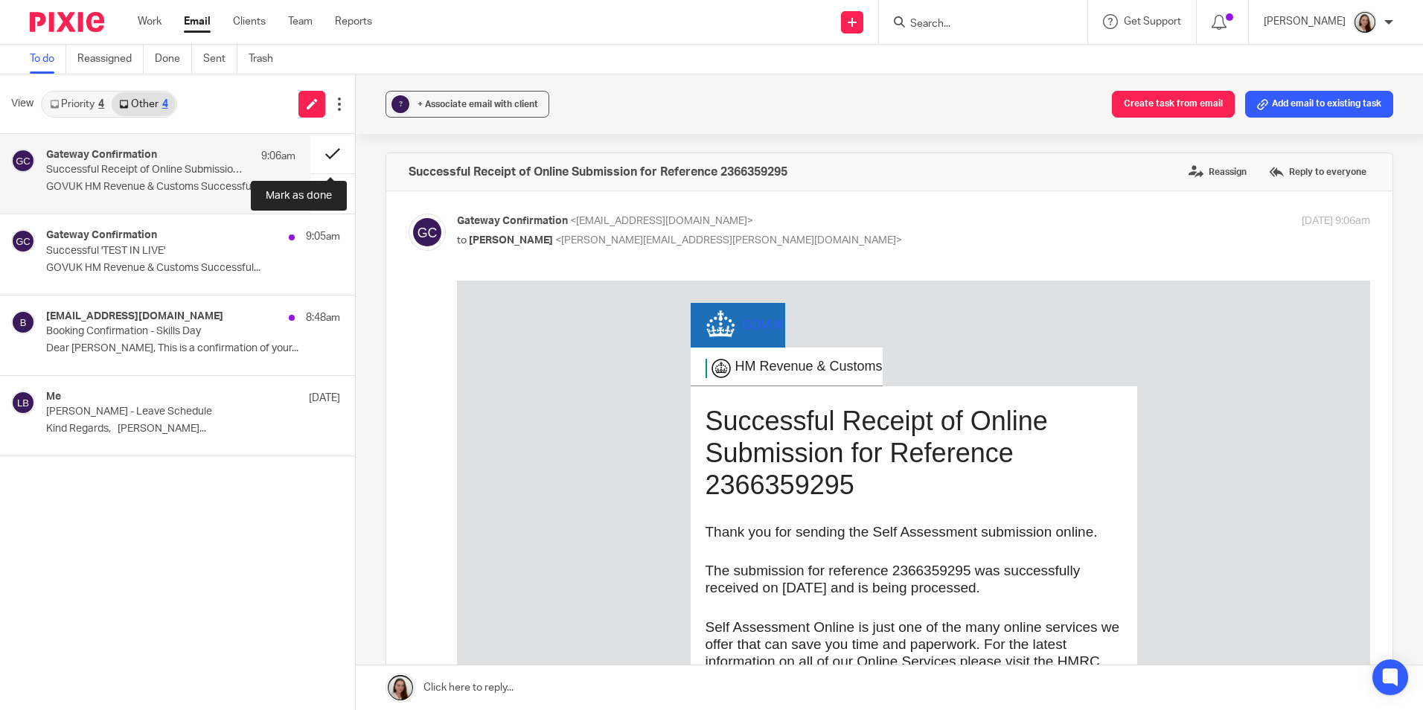
drag, startPoint x: 318, startPoint y: 154, endPoint x: 282, endPoint y: 174, distance: 41.0
click at [317, 154] on button at bounding box center [332, 153] width 45 height 39
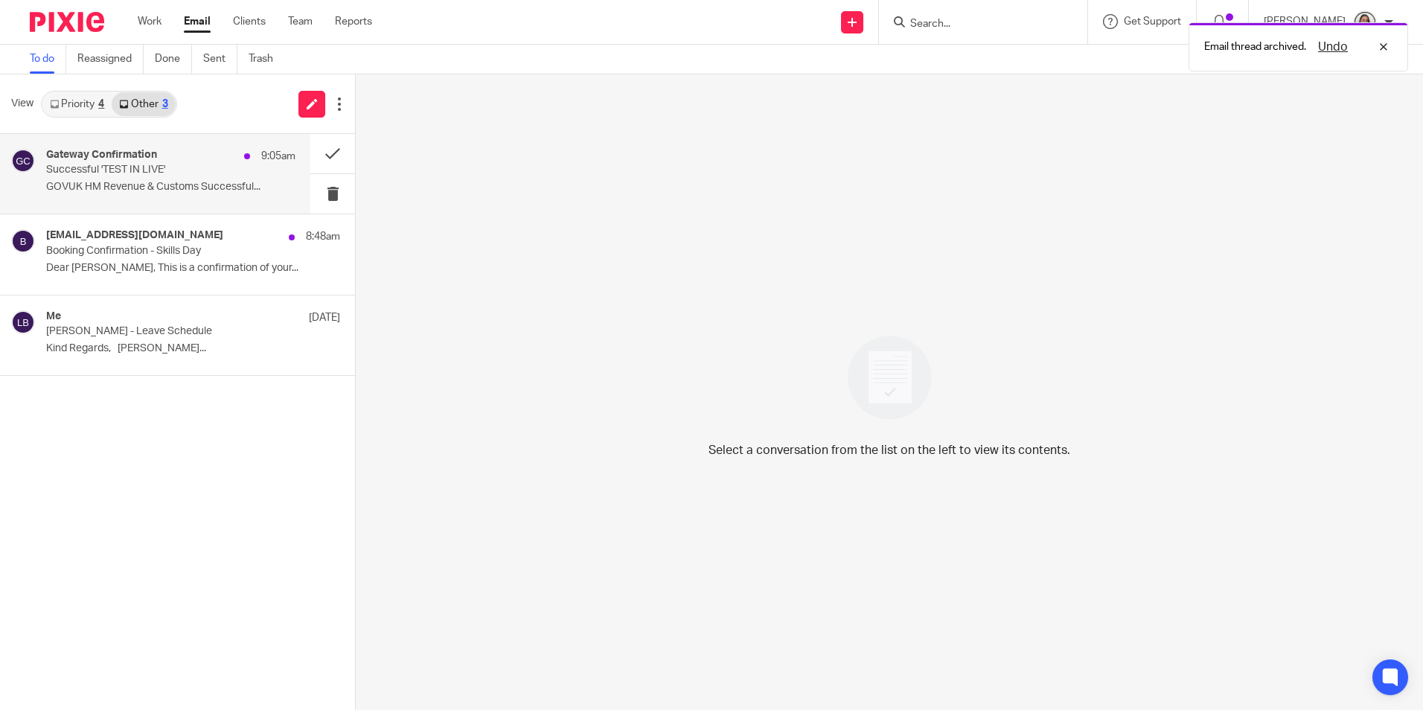
click at [175, 174] on p "Successful 'TEST IN LIVE'" at bounding box center [146, 170] width 200 height 13
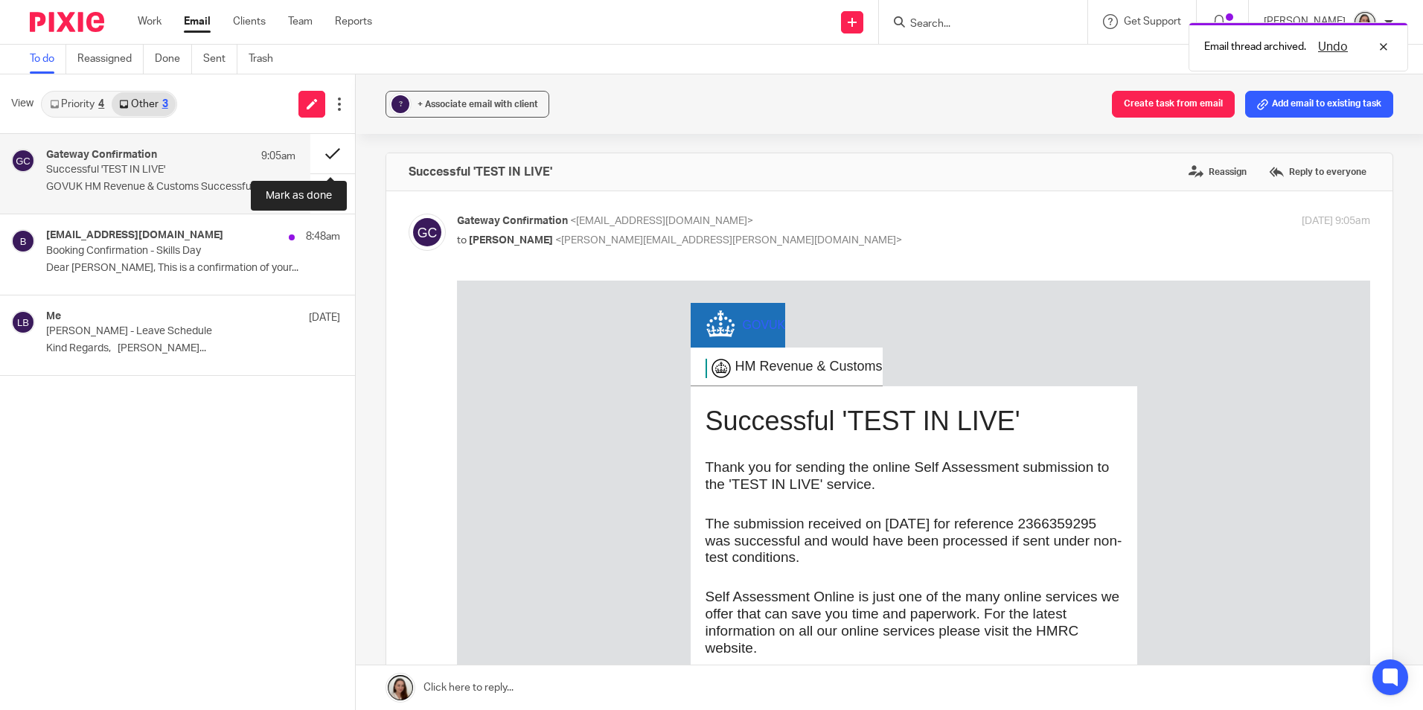
click at [327, 153] on button at bounding box center [332, 153] width 45 height 39
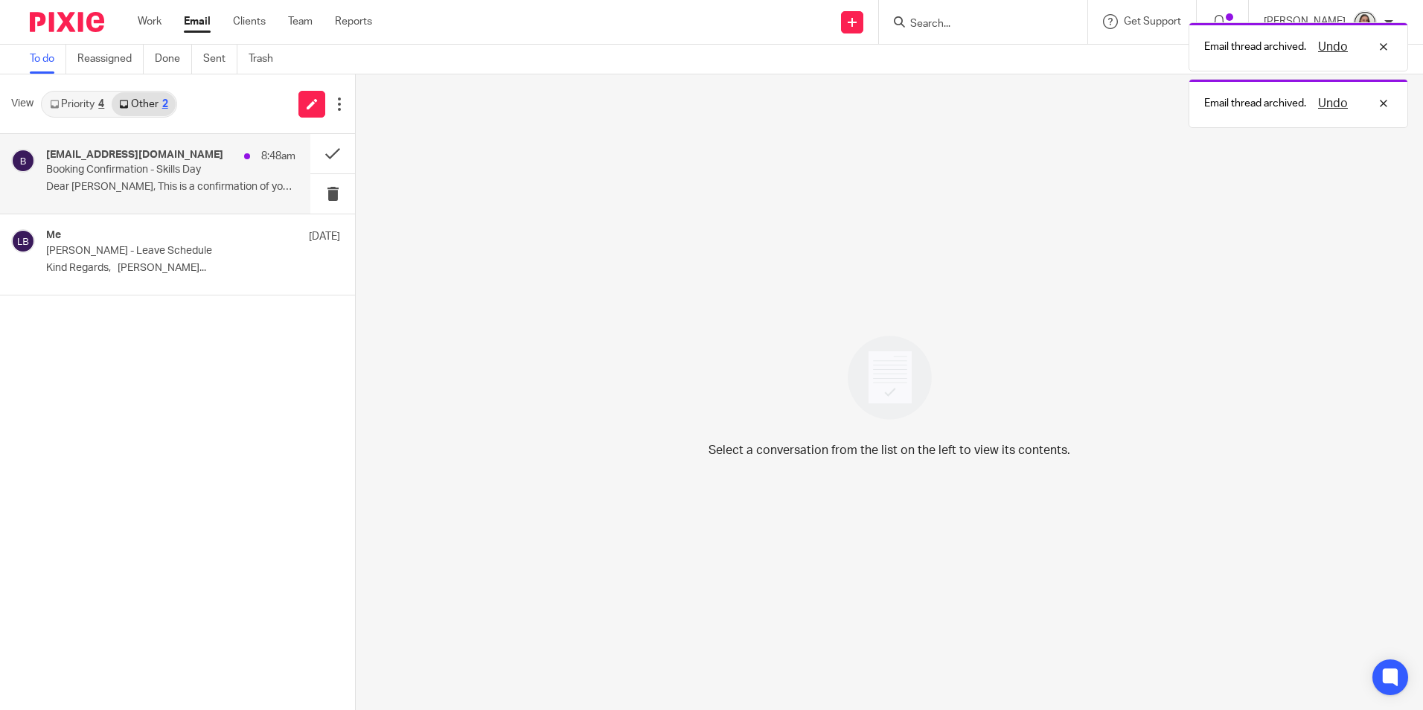
click at [182, 165] on p "Booking Confirmation - Skills Day" at bounding box center [146, 170] width 200 height 13
